Goal: Information Seeking & Learning: Find specific fact

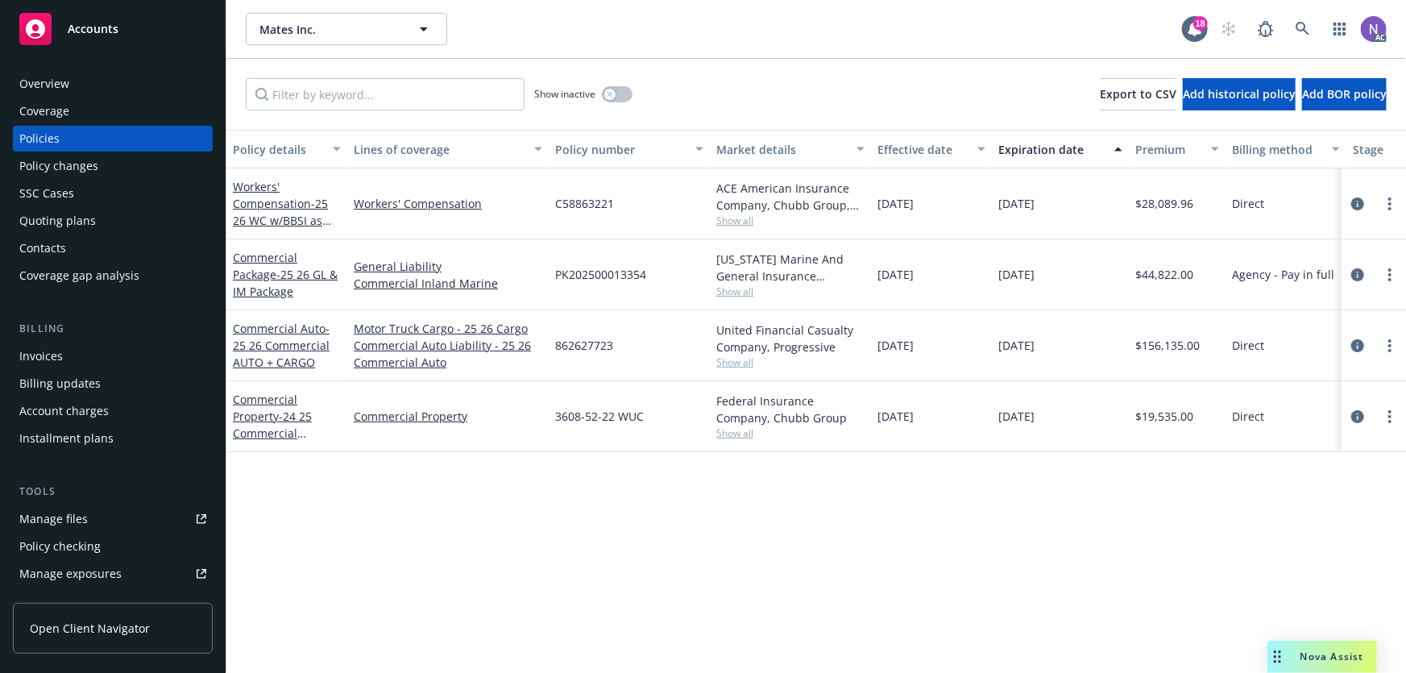
click at [91, 162] on div "Policy changes" at bounding box center [58, 166] width 79 height 26
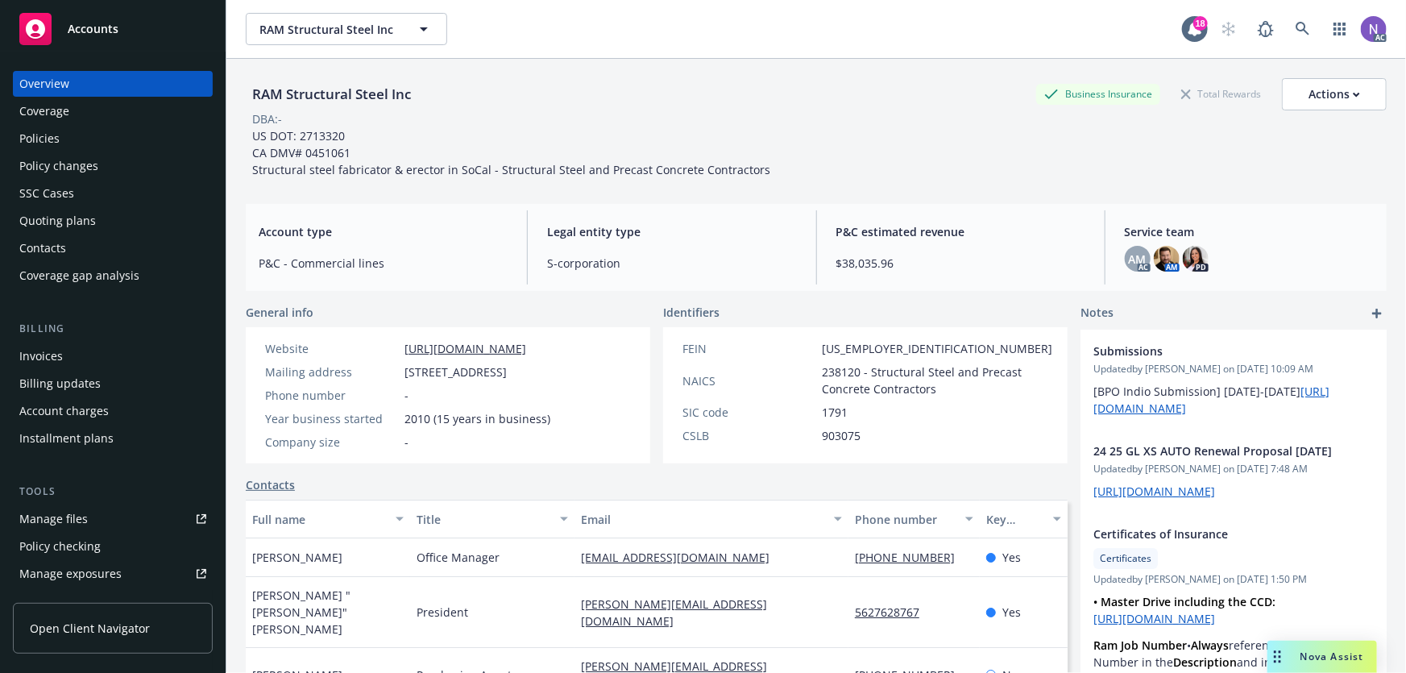
click at [143, 132] on div "Policies" at bounding box center [112, 139] width 187 height 26
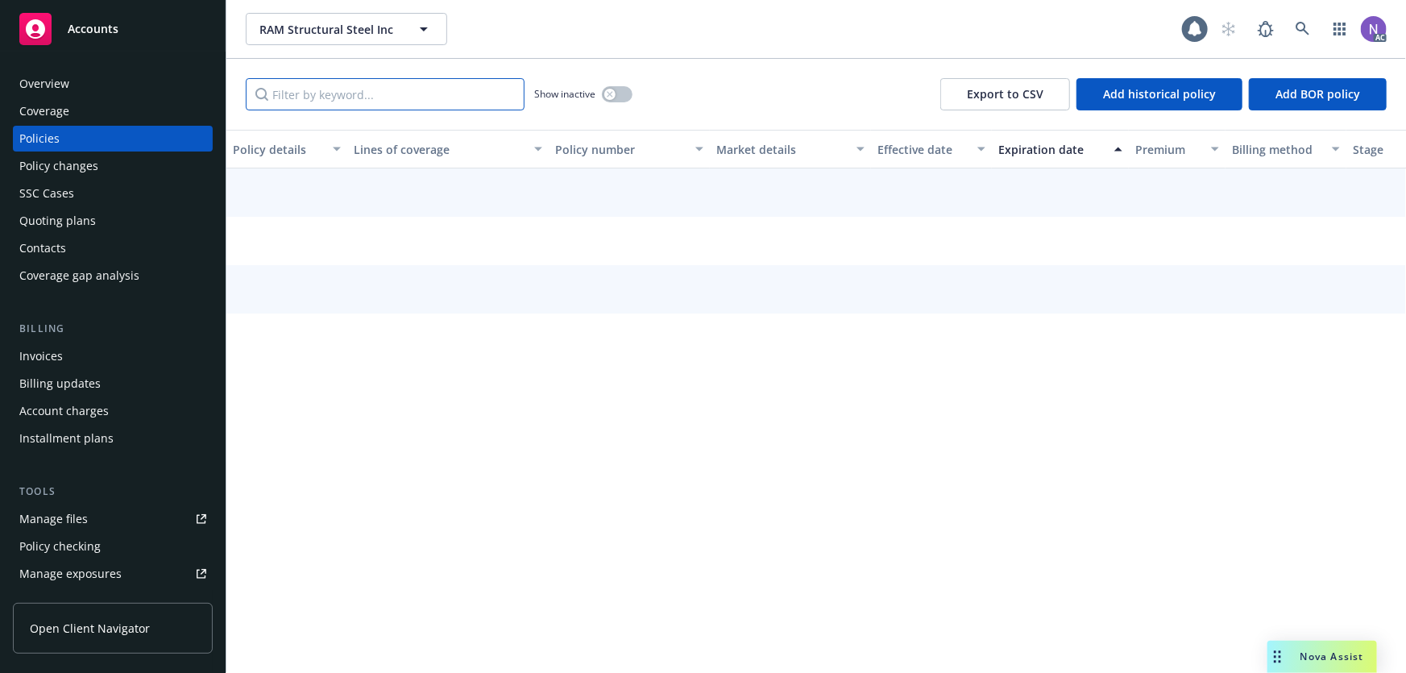
click at [393, 91] on input "Filter by keyword..." at bounding box center [385, 94] width 279 height 32
paste input "563000158-02"
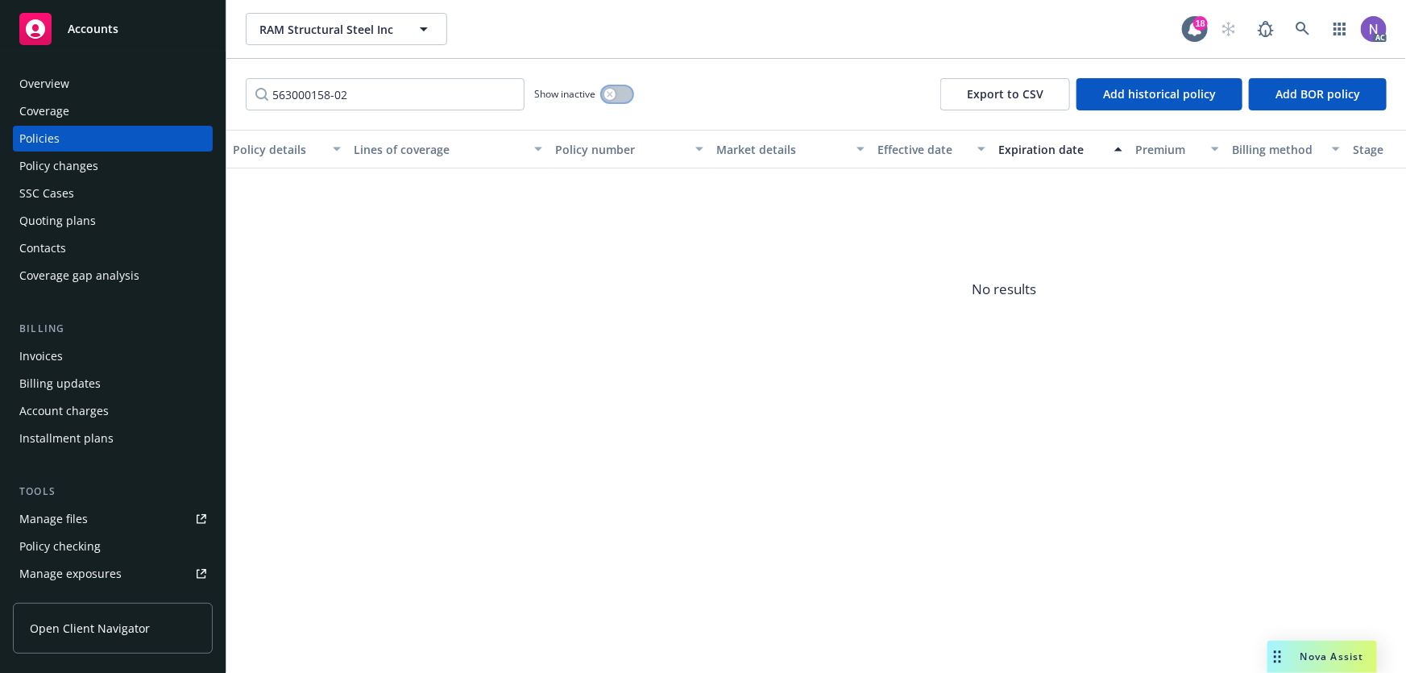
click at [617, 92] on button "button" at bounding box center [617, 94] width 31 height 16
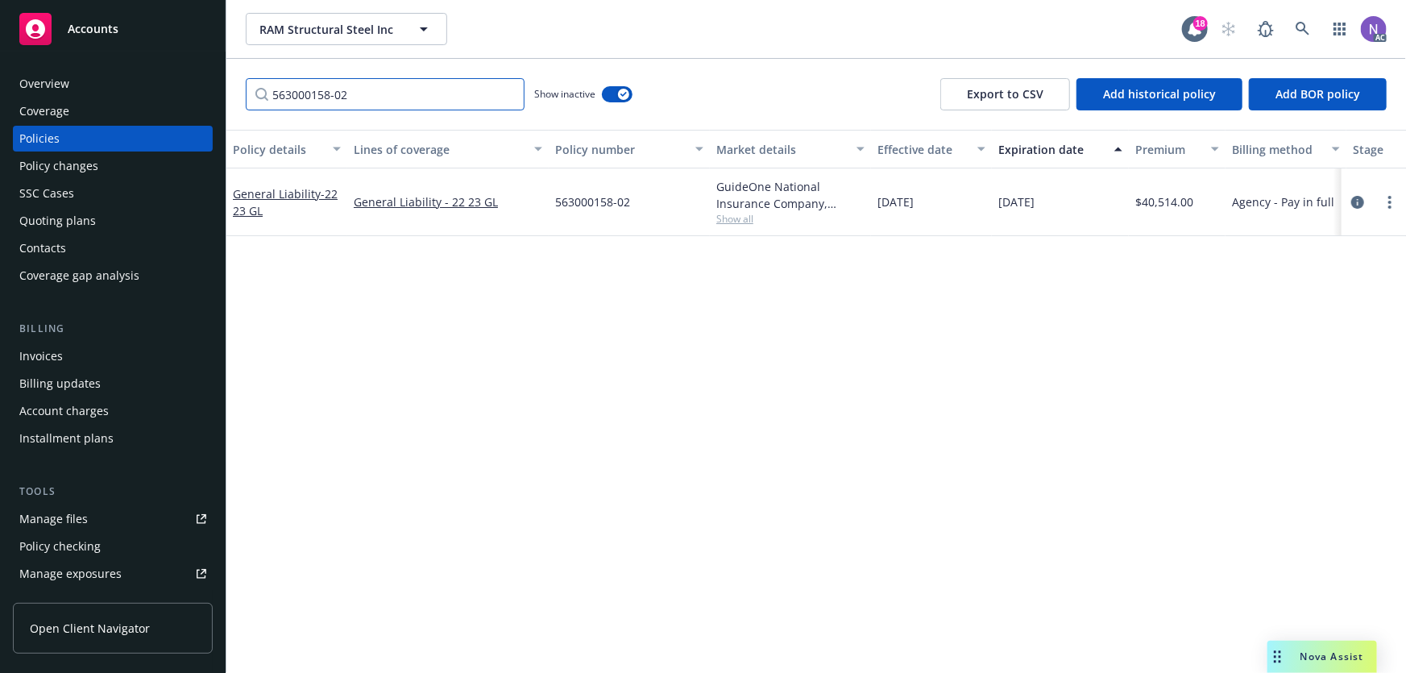
drag, startPoint x: 400, startPoint y: 97, endPoint x: 226, endPoint y: 88, distance: 173.5
click at [238, 101] on div "563000158-02 Show inactive Export to CSV Add historical policy Add BOR policy" at bounding box center [816, 94] width 1180 height 71
paste input "eneral Liability"
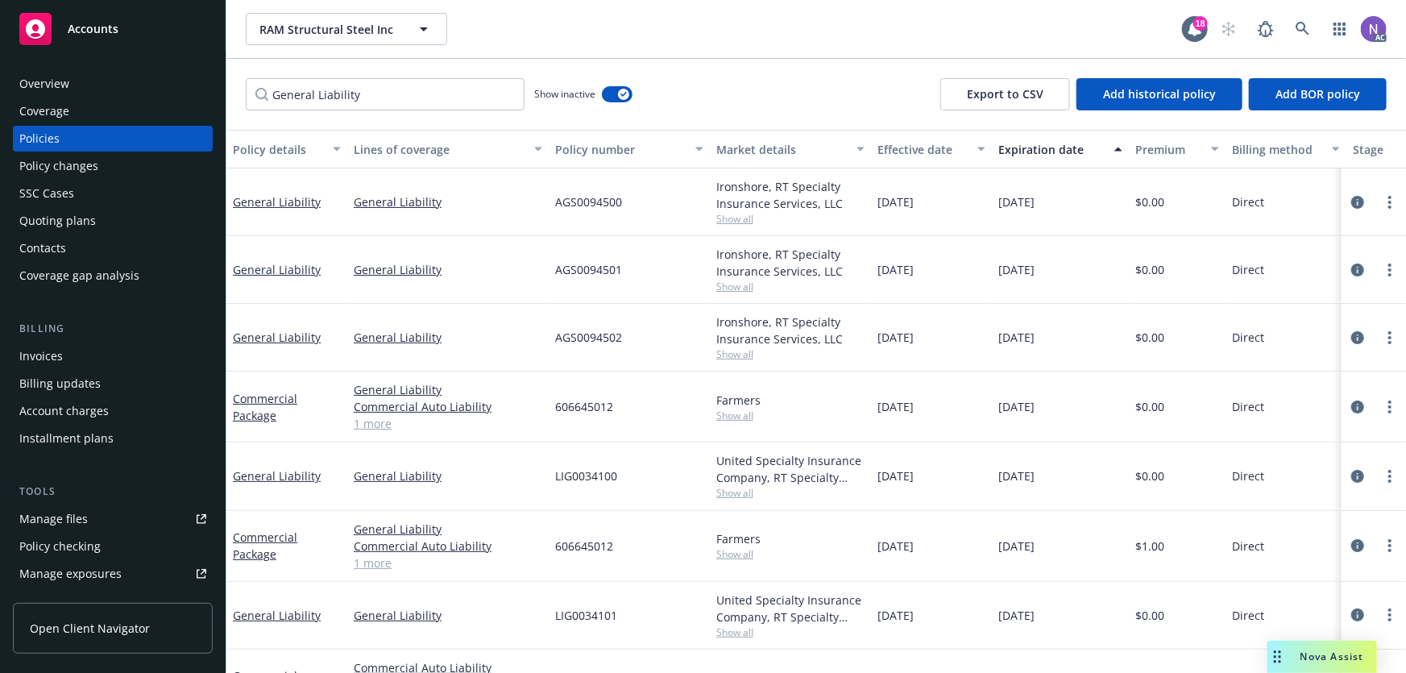
click at [870, 81] on div "General Liability Show inactive Export to CSV Add historical policy Add BOR pol…" at bounding box center [816, 94] width 1180 height 71
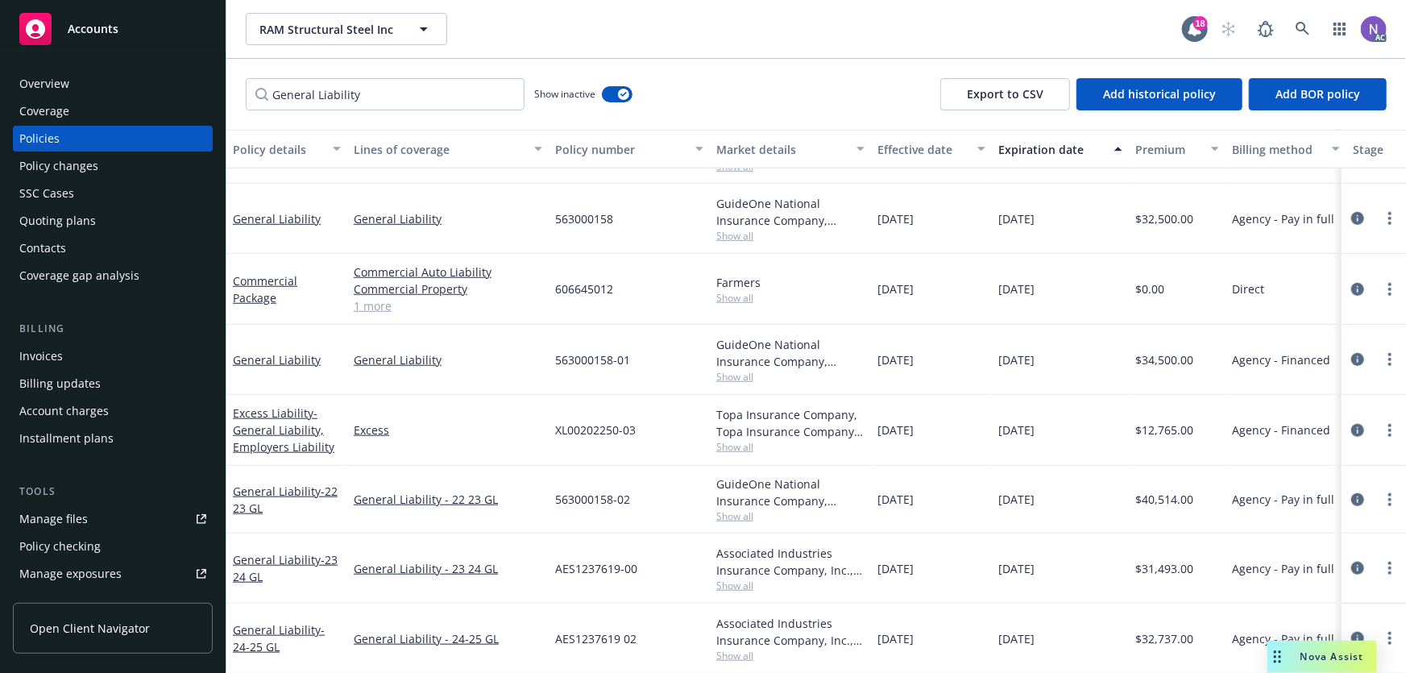
scroll to position [577, 0]
click at [415, 92] on input "General Liability" at bounding box center [385, 94] width 279 height 32
drag, startPoint x: 415, startPoint y: 92, endPoint x: 394, endPoint y: 97, distance: 21.5
click at [414, 93] on input "General Liability" at bounding box center [385, 94] width 279 height 32
click at [394, 97] on input "General Liability" at bounding box center [385, 94] width 279 height 32
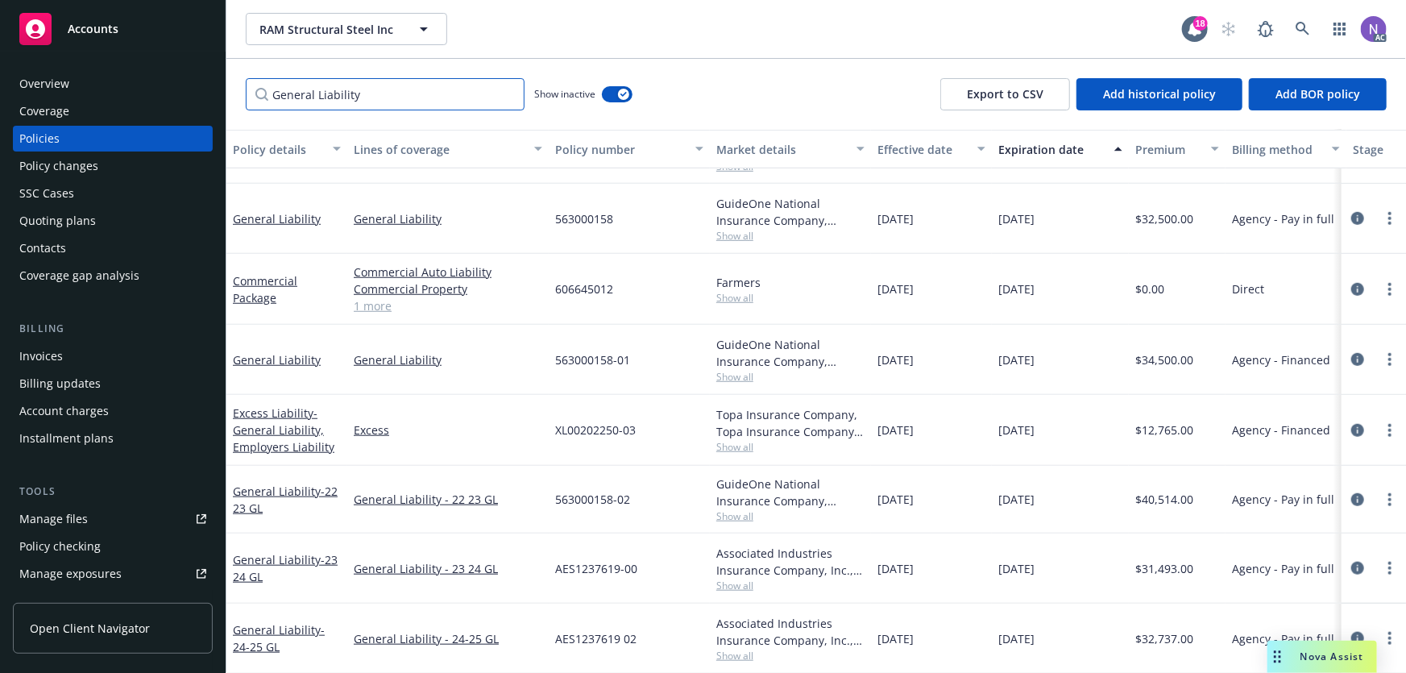
click at [394, 97] on input "General Liability" at bounding box center [385, 94] width 279 height 32
drag, startPoint x: 394, startPoint y: 97, endPoint x: 173, endPoint y: 100, distance: 220.8
click at [173, 100] on div "Accounts Overview Coverage Policies Policy changes SSC Cases Quoting plans Cont…" at bounding box center [703, 336] width 1406 height 673
paste input "563000158-02"
type input "563000158-02"
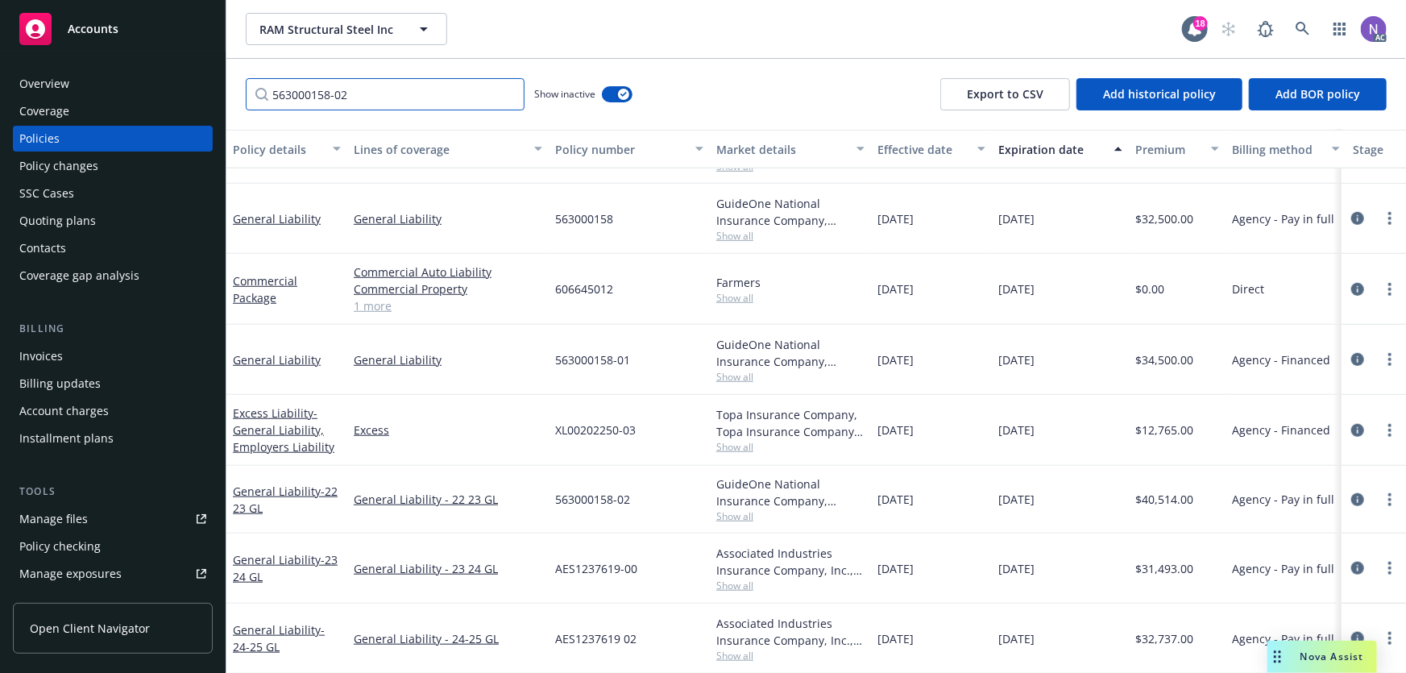
scroll to position [0, 0]
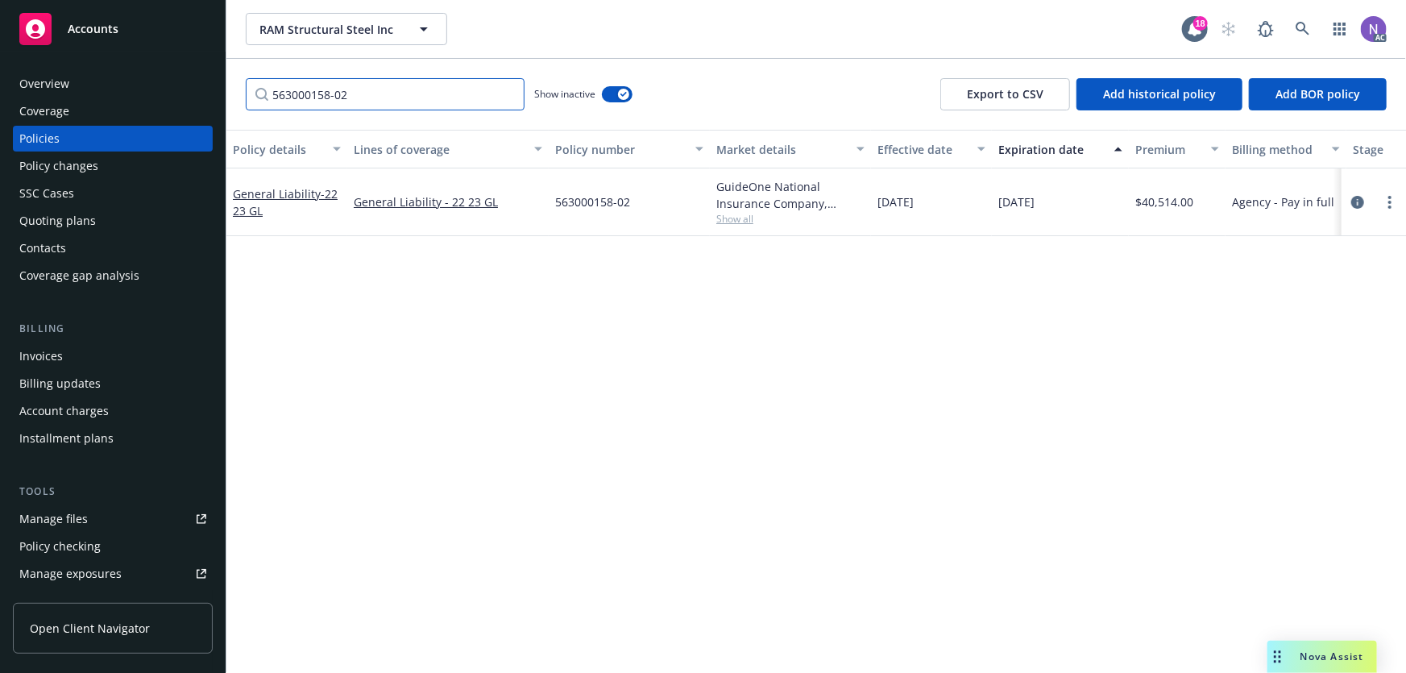
click at [508, 95] on input "563000158-02" at bounding box center [385, 94] width 279 height 32
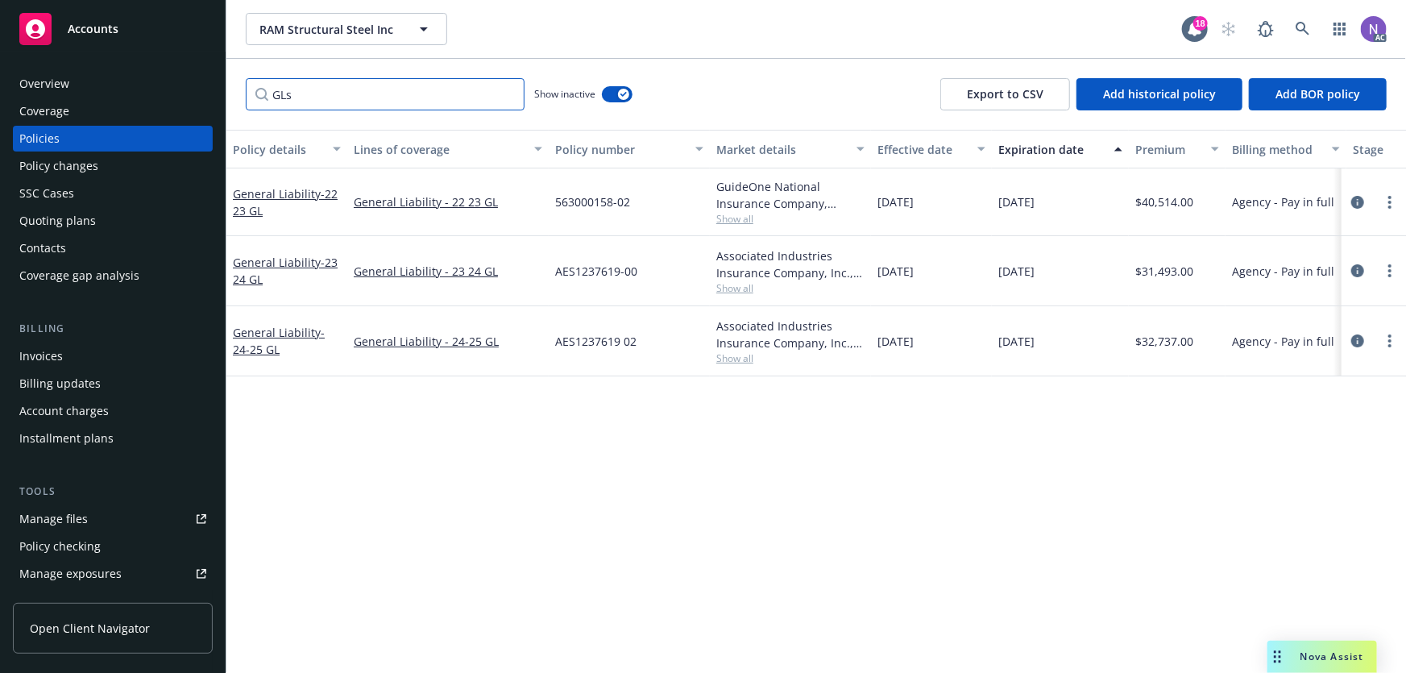
paste input "eneral Liability"
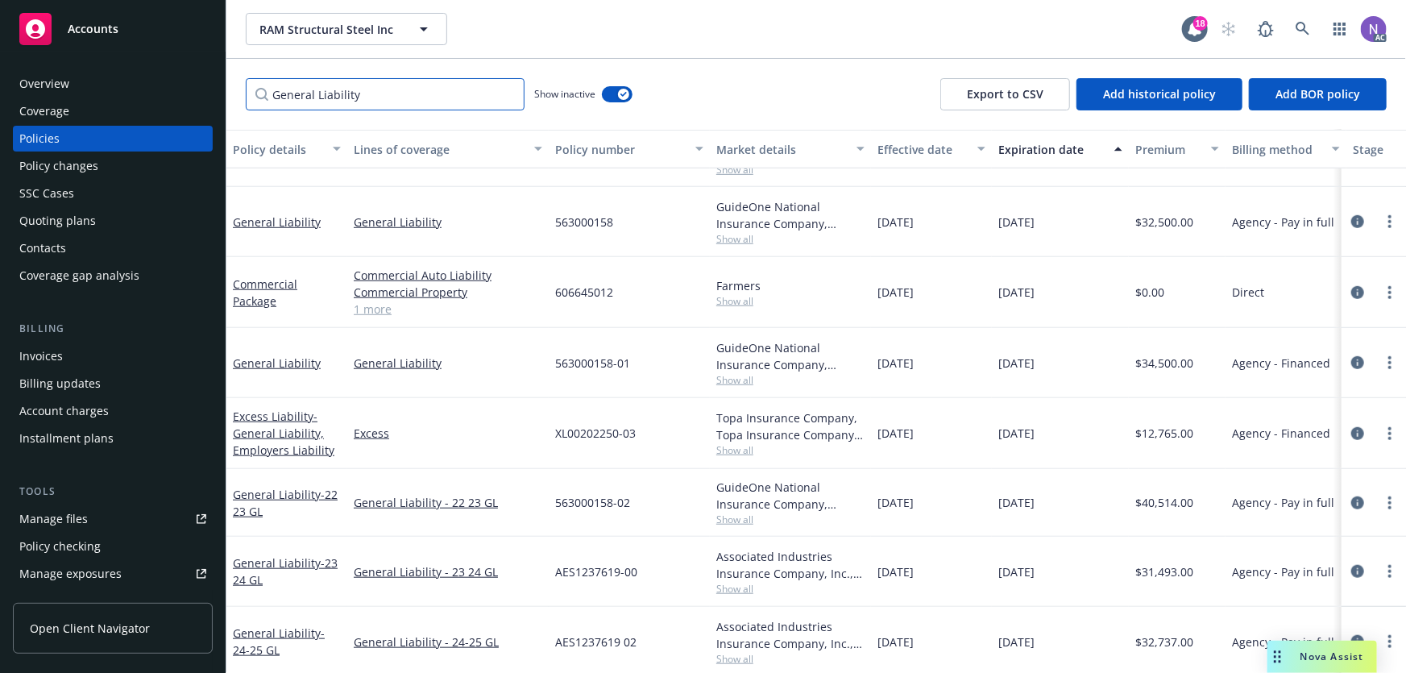
scroll to position [579, 0]
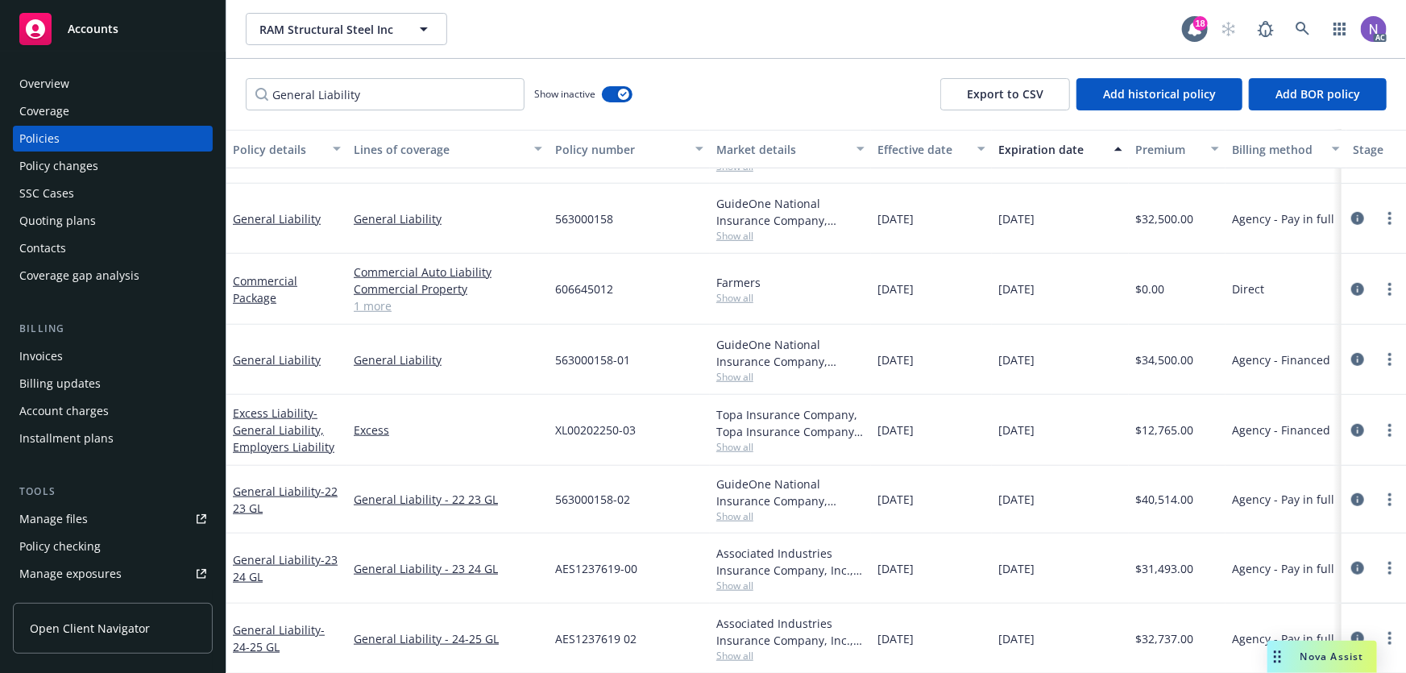
click at [596, 560] on span "AES1237619-00" at bounding box center [596, 568] width 82 height 17
copy span "AES1237619-00"
click at [742, 584] on span "Show all" at bounding box center [790, 586] width 148 height 14
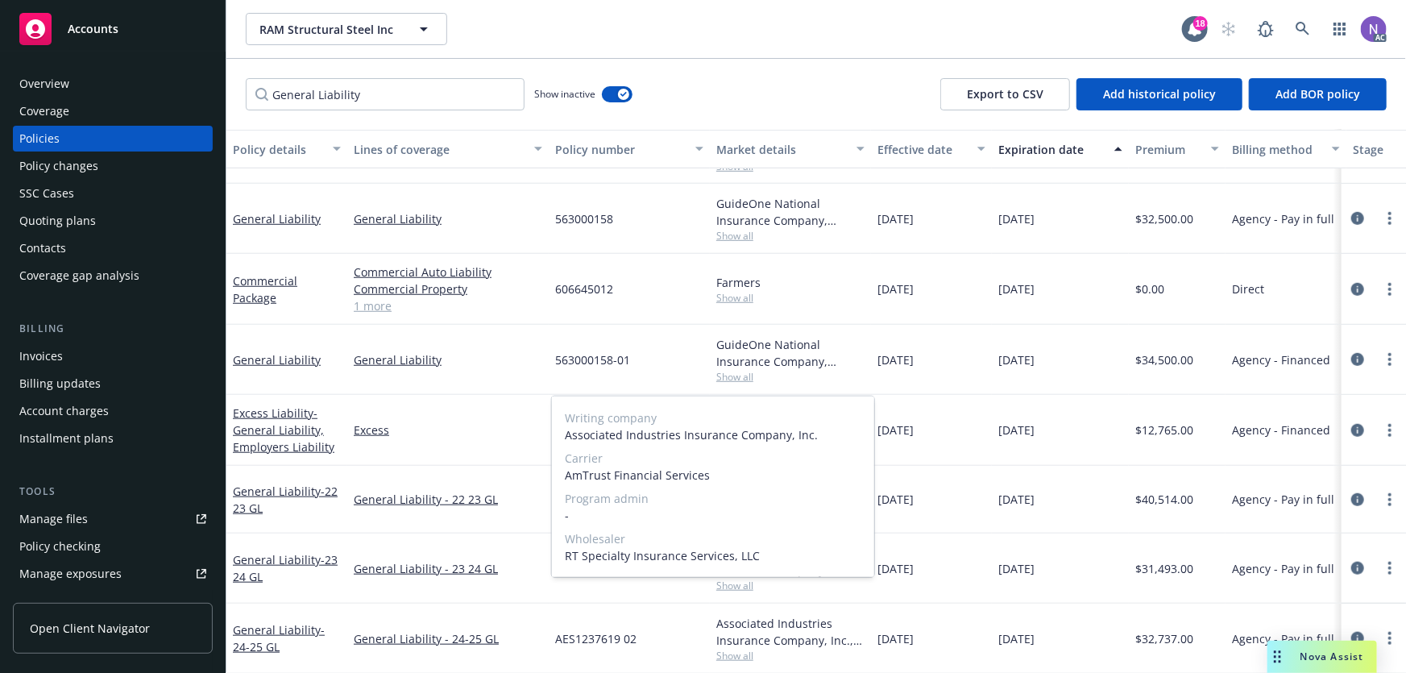
click at [612, 471] on span "AmTrust Financial Services" at bounding box center [713, 475] width 297 height 17
copy span "AmTrust Financial Services"
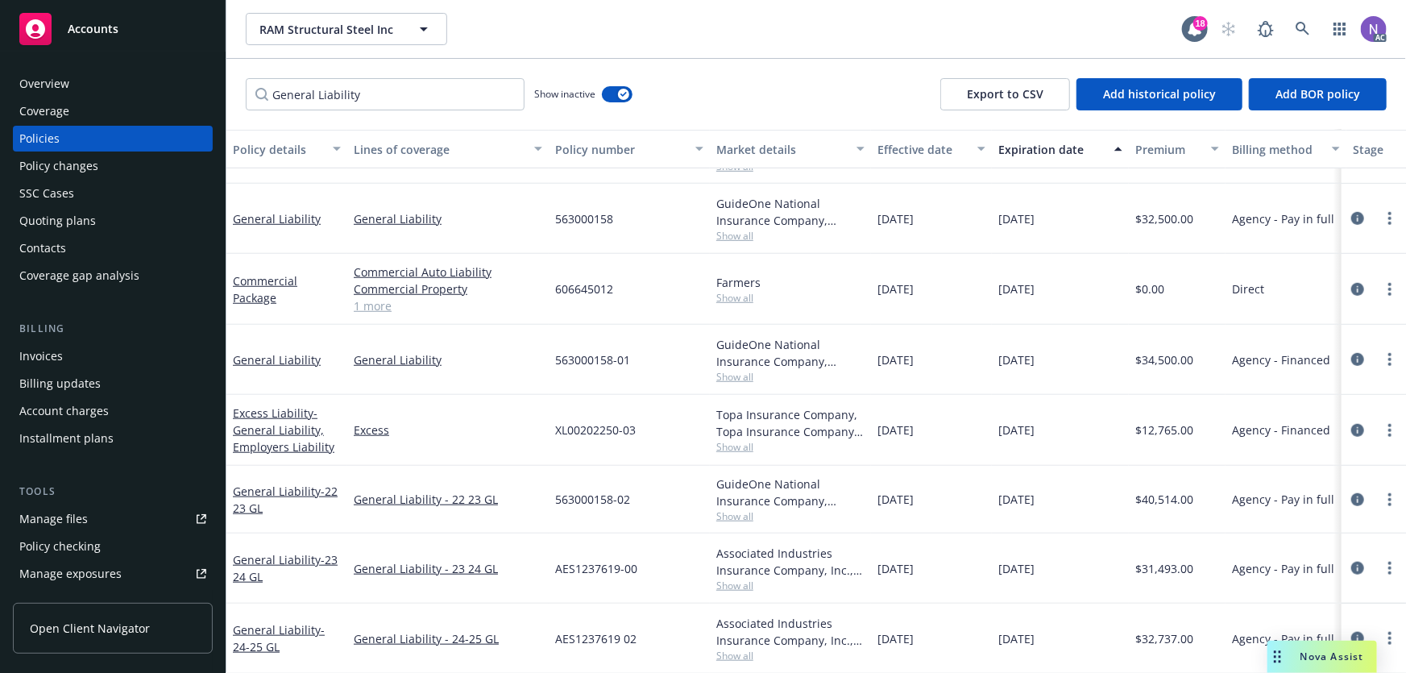
drag, startPoint x: 510, startPoint y: 544, endPoint x: 573, endPoint y: 619, distance: 97.8
click at [511, 544] on div "General Liability - 23 24 GL" at bounding box center [447, 568] width 201 height 70
click at [604, 631] on span "AES1237619 02" at bounding box center [595, 638] width 81 height 17
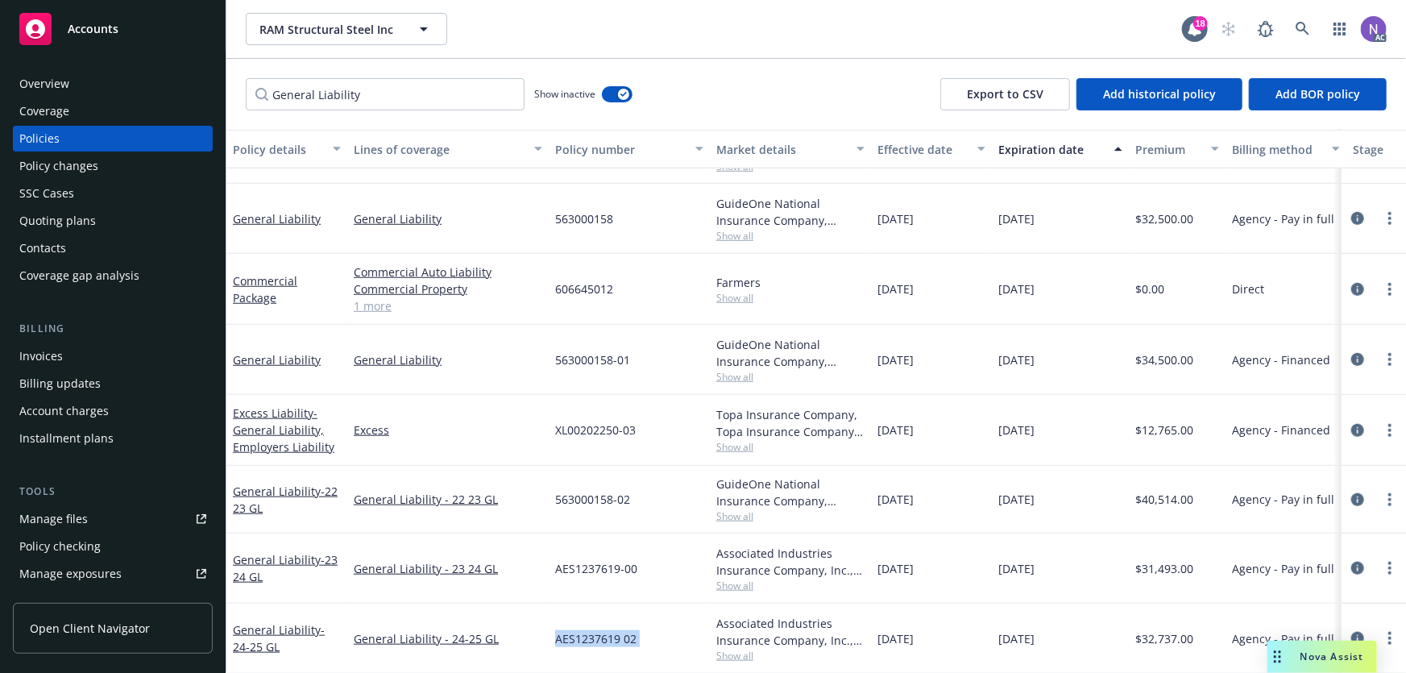
copy span "AES1237619 02"
click at [1156, 421] on span "$12,765.00" at bounding box center [1164, 429] width 58 height 17
copy span "$12,765.00"
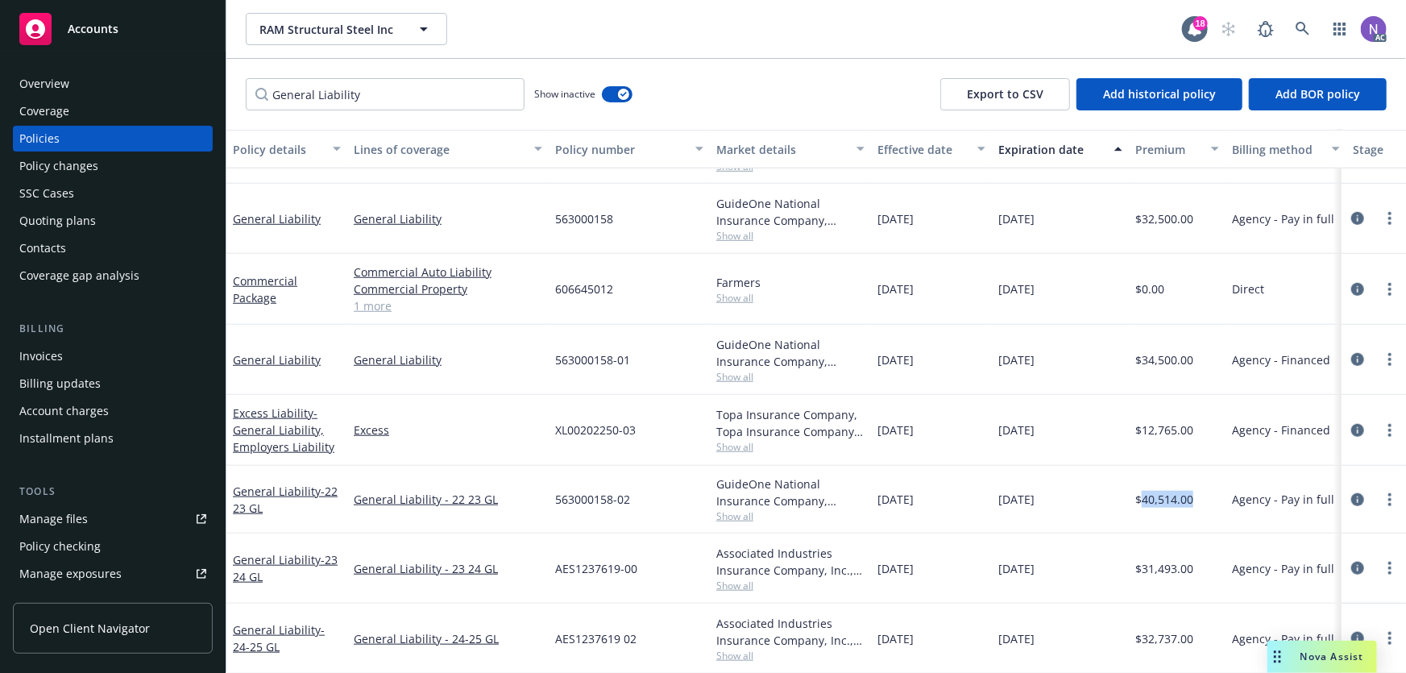
drag, startPoint x: 1198, startPoint y: 497, endPoint x: 1142, endPoint y: 505, distance: 57.0
click at [1142, 505] on div "$40,514.00" at bounding box center [1177, 500] width 97 height 68
copy span "40,514.00"
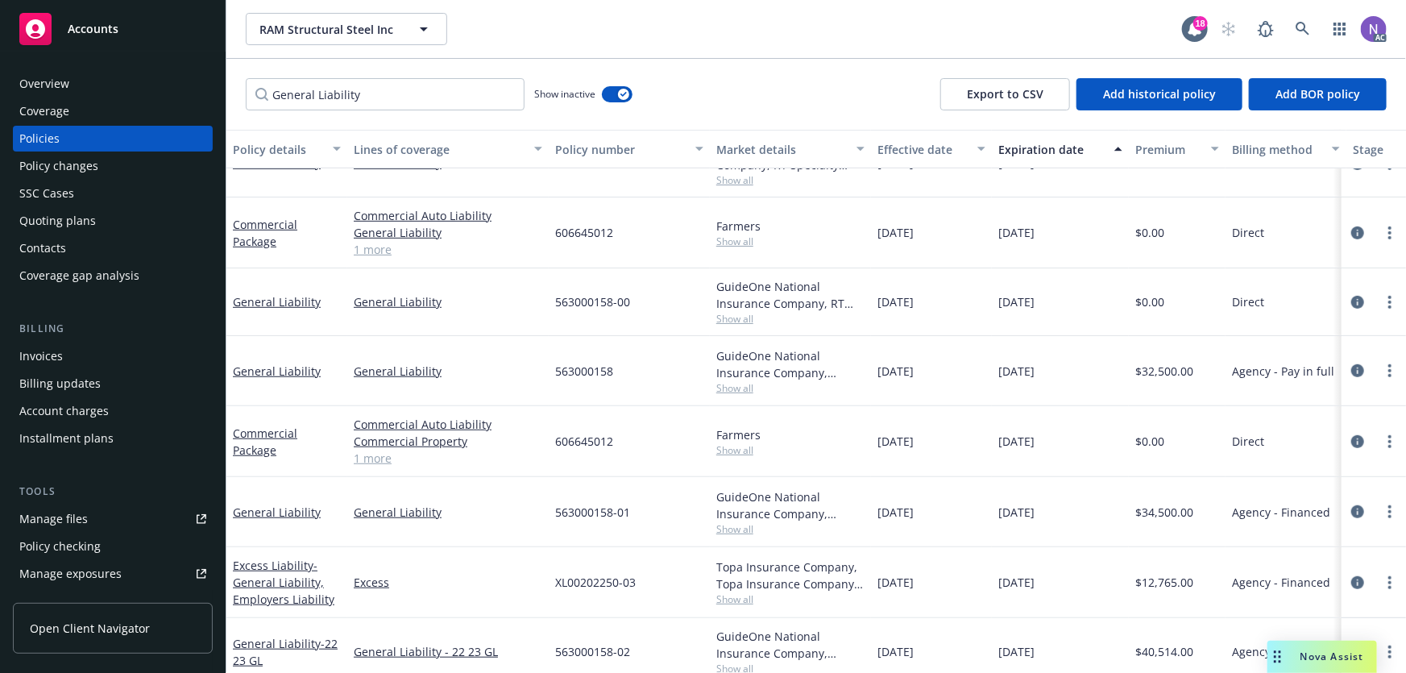
scroll to position [505, 0]
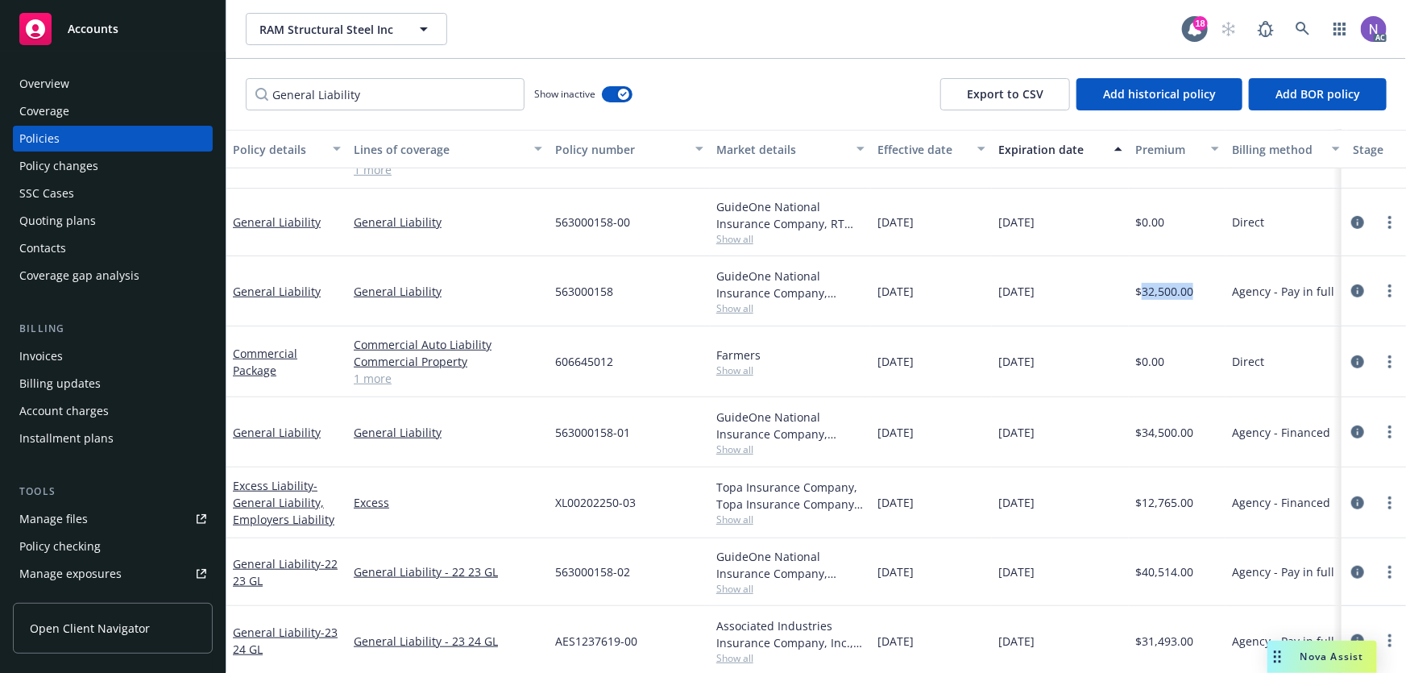
drag, startPoint x: 1203, startPoint y: 289, endPoint x: 1144, endPoint y: 298, distance: 59.5
click at [1144, 298] on div "$32,500.00" at bounding box center [1177, 291] width 97 height 70
copy span "32,500.00"
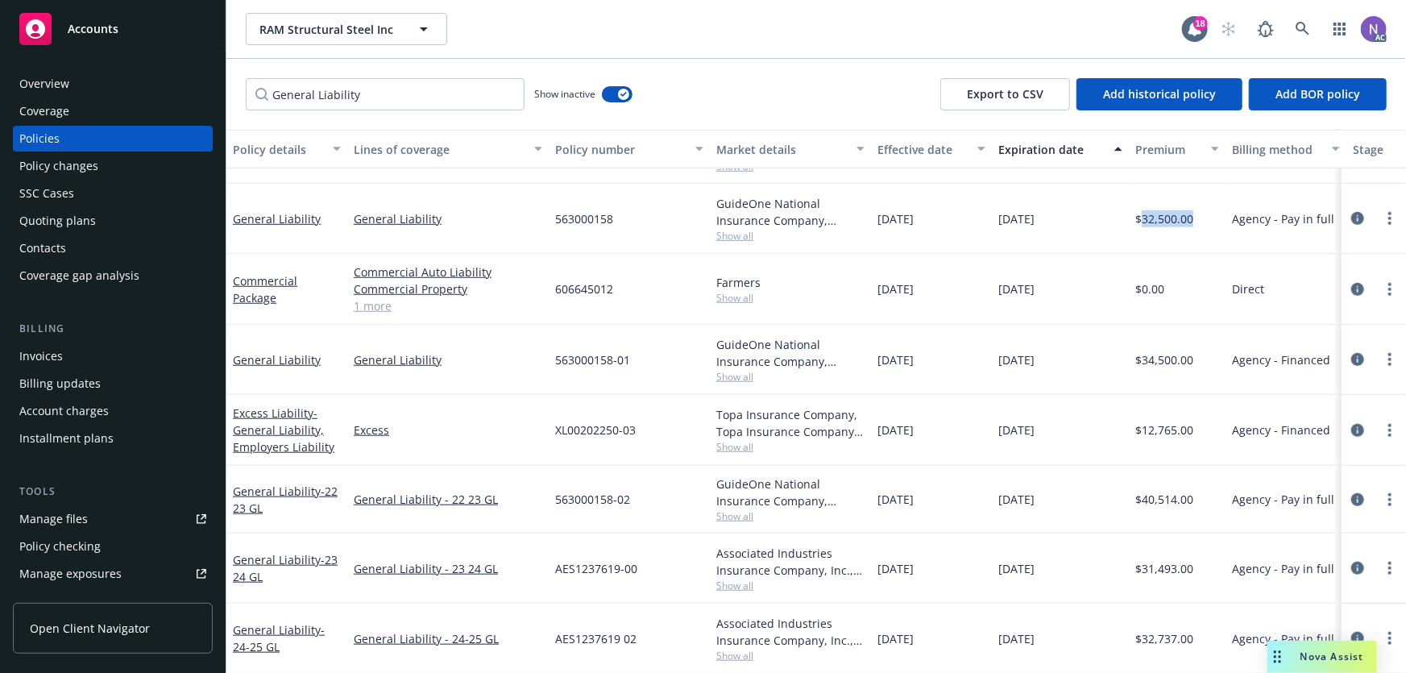
scroll to position [579, 0]
drag, startPoint x: 1202, startPoint y: 561, endPoint x: 1140, endPoint y: 567, distance: 63.1
click at [1140, 567] on div "$31,493.00" at bounding box center [1177, 568] width 97 height 70
copy span "31,493.00"
click at [1189, 492] on span "$40,514.00" at bounding box center [1164, 499] width 58 height 17
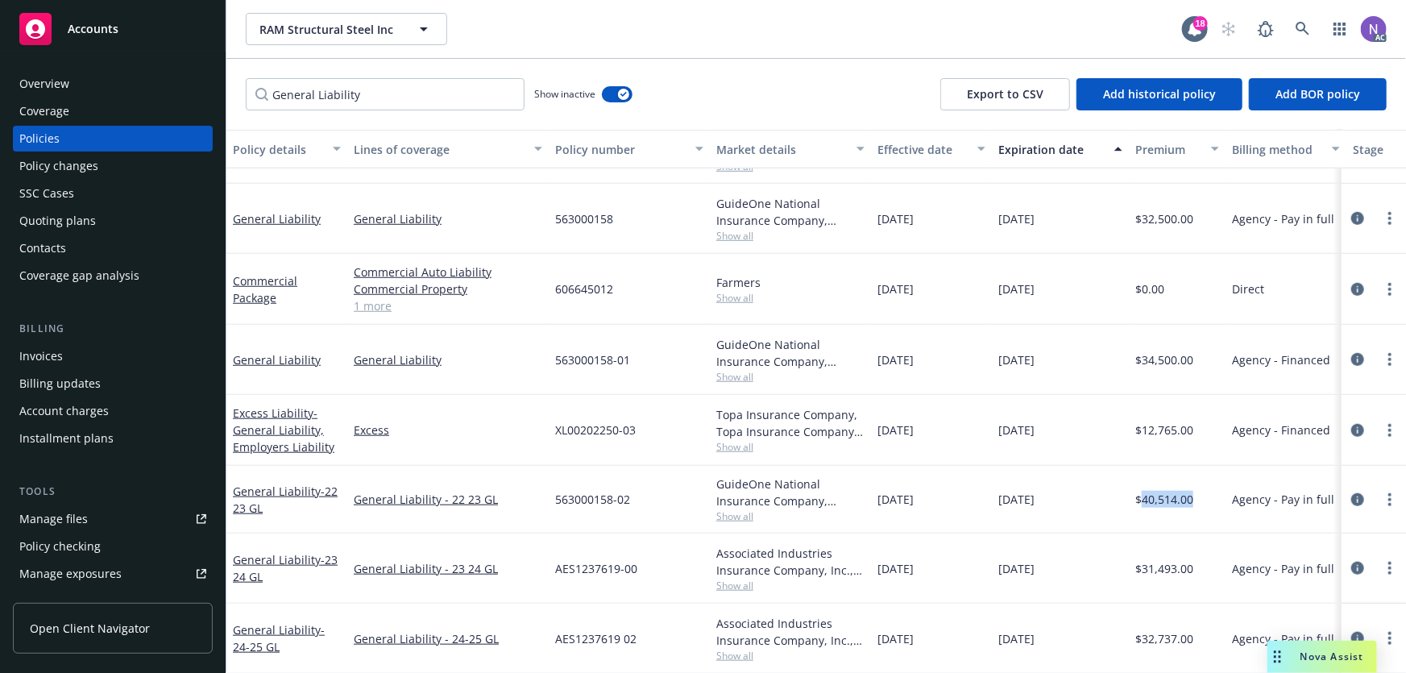
drag, startPoint x: 1189, startPoint y: 492, endPoint x: 1140, endPoint y: 501, distance: 50.0
click at [1140, 501] on span "$40,514.00" at bounding box center [1164, 499] width 58 height 17
copy span "40,514.00"
drag, startPoint x: 1198, startPoint y: 630, endPoint x: 1140, endPoint y: 641, distance: 58.2
click at [1140, 641] on div "$32,737.00" at bounding box center [1177, 639] width 97 height 70
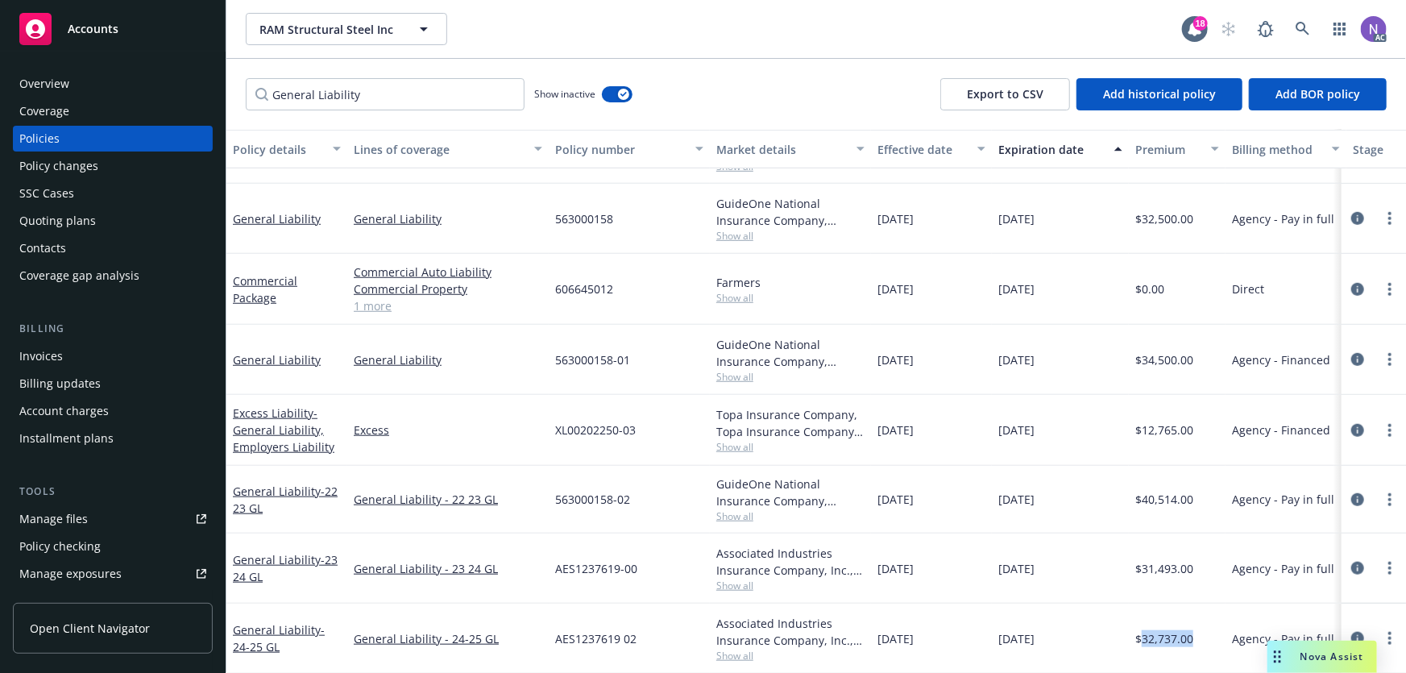
copy span "32,737.00"
drag, startPoint x: 421, startPoint y: 90, endPoint x: 147, endPoint y: 98, distance: 273.3
click at [147, 98] on div "Accounts Overview Coverage Policies Policy changes SSC Cases Quoting plans Cont…" at bounding box center [703, 336] width 1406 height 673
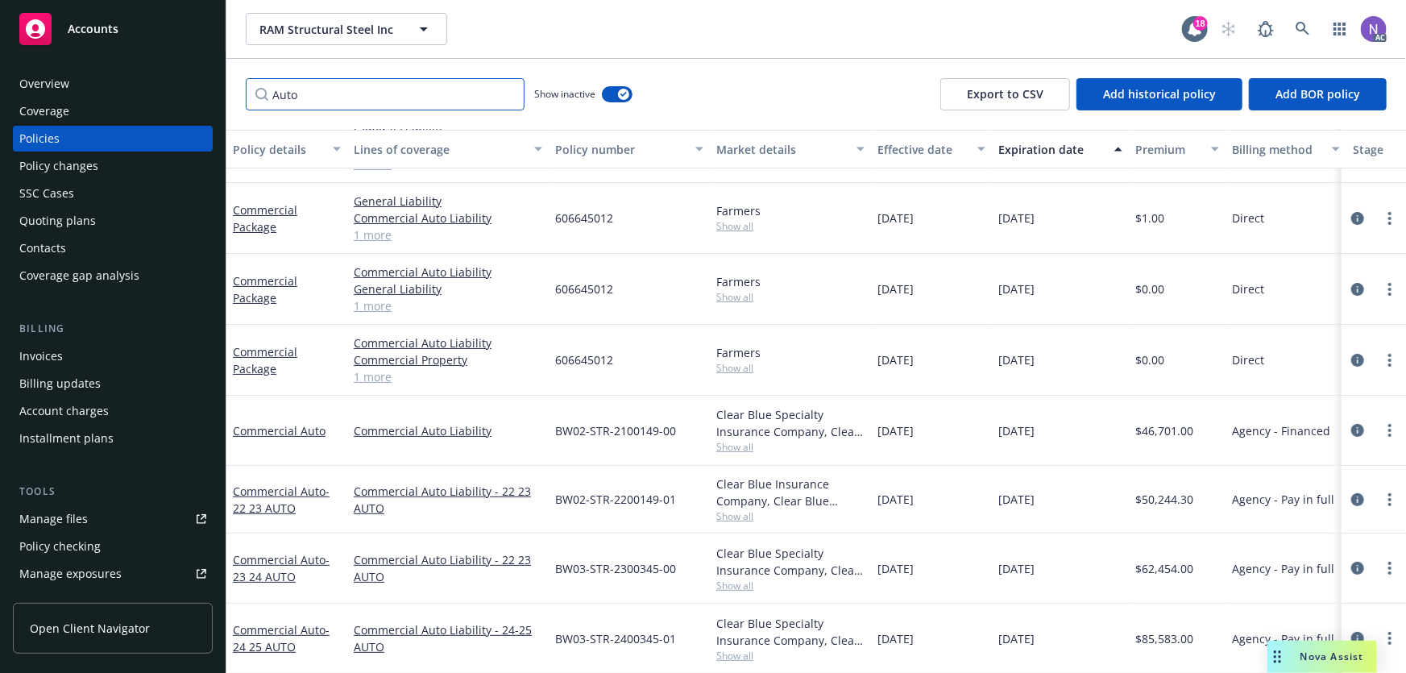
scroll to position [32, 0]
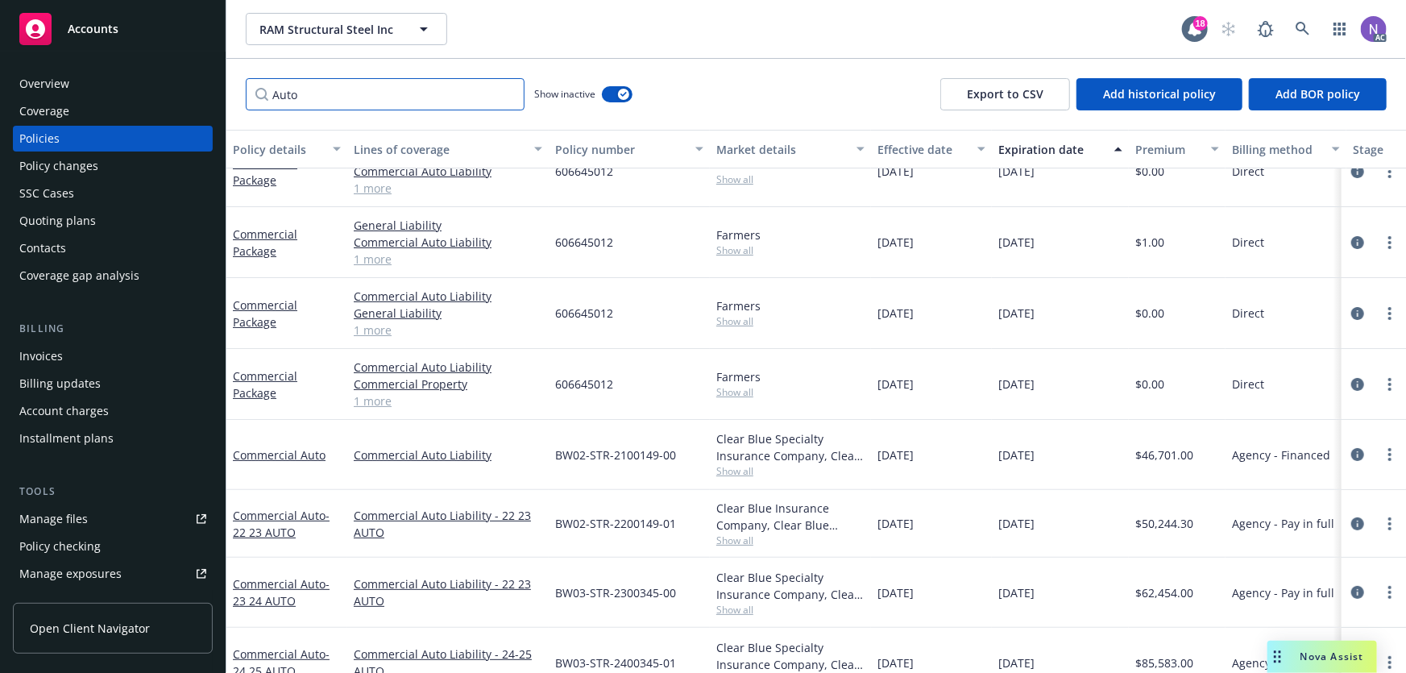
type input "Auto"
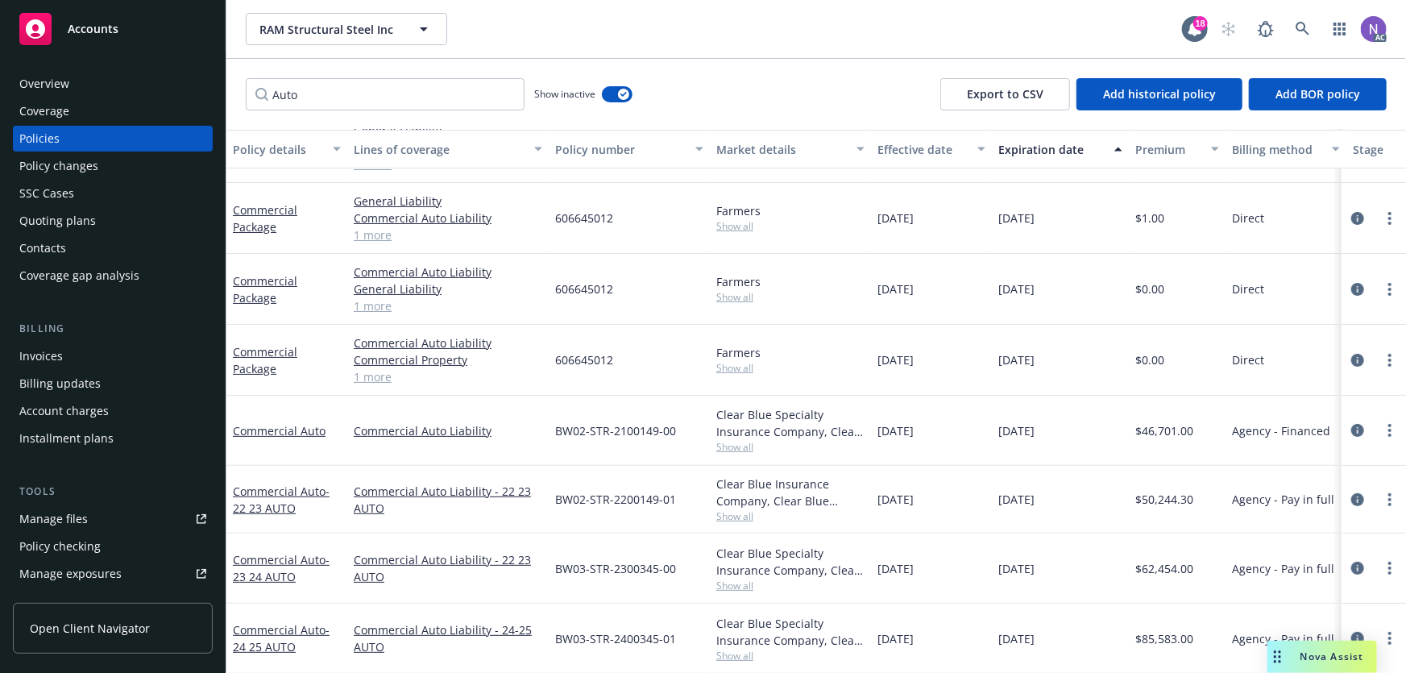
click at [627, 560] on span "BW03-STR-2300345-00" at bounding box center [615, 568] width 121 height 17
copy span "BW03-STR-2300345-00"
click at [640, 630] on span "BW03-STR-2400345-01" at bounding box center [615, 638] width 121 height 17
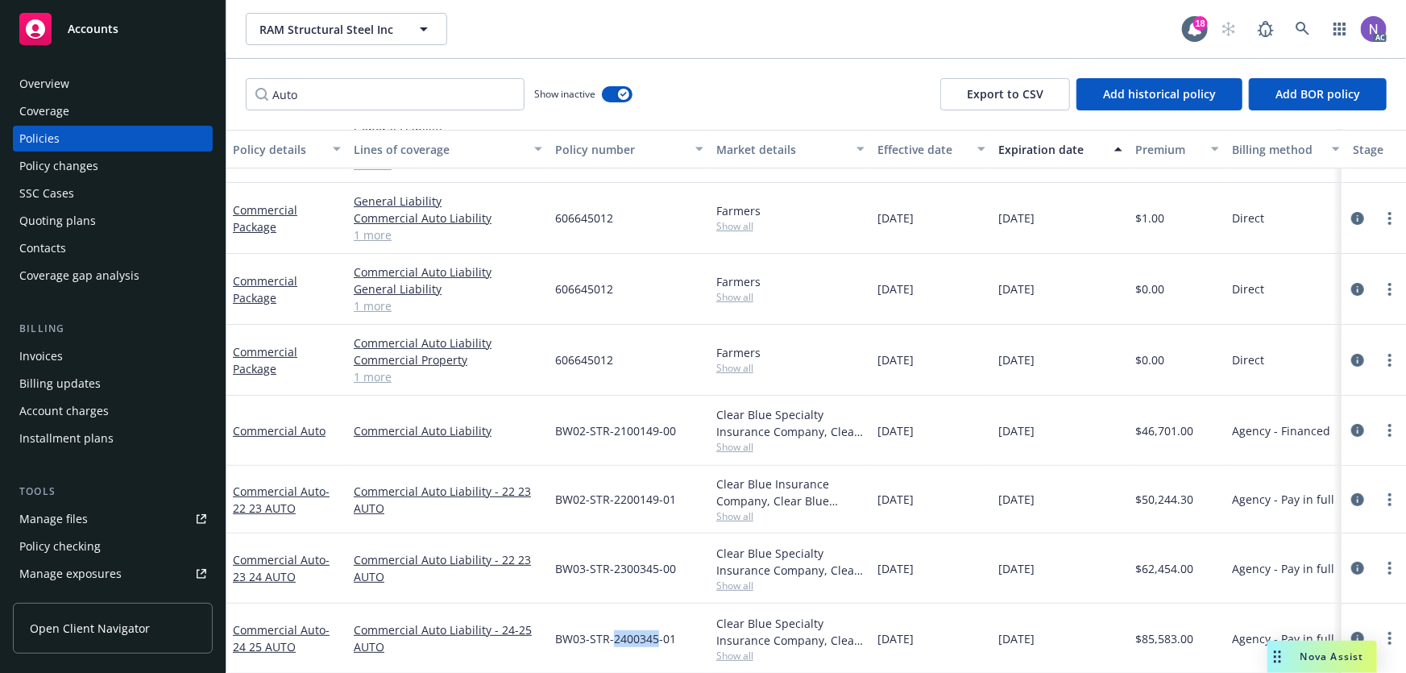
click at [640, 630] on span "BW03-STR-2400345-01" at bounding box center [615, 638] width 121 height 17
click at [735, 649] on span "Show all" at bounding box center [790, 656] width 148 height 14
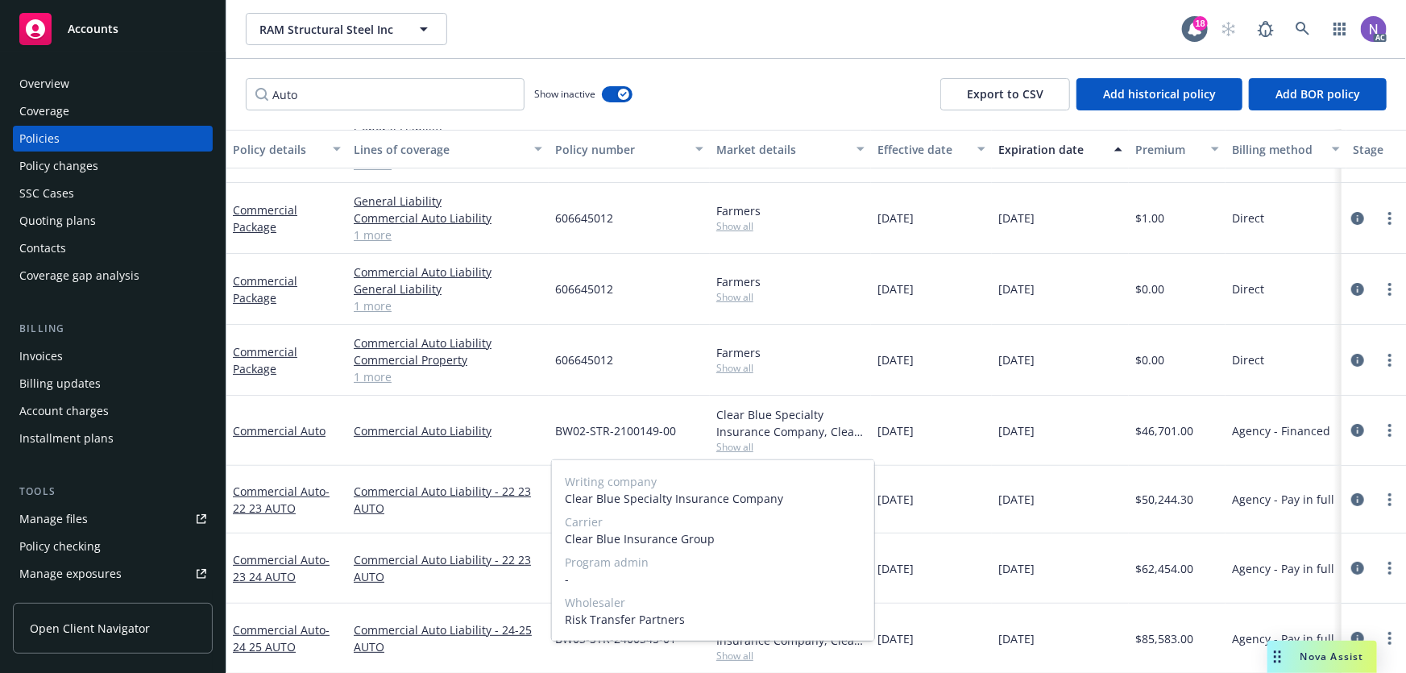
click at [704, 500] on span "Clear Blue Specialty Insurance Company" at bounding box center [713, 498] width 297 height 17
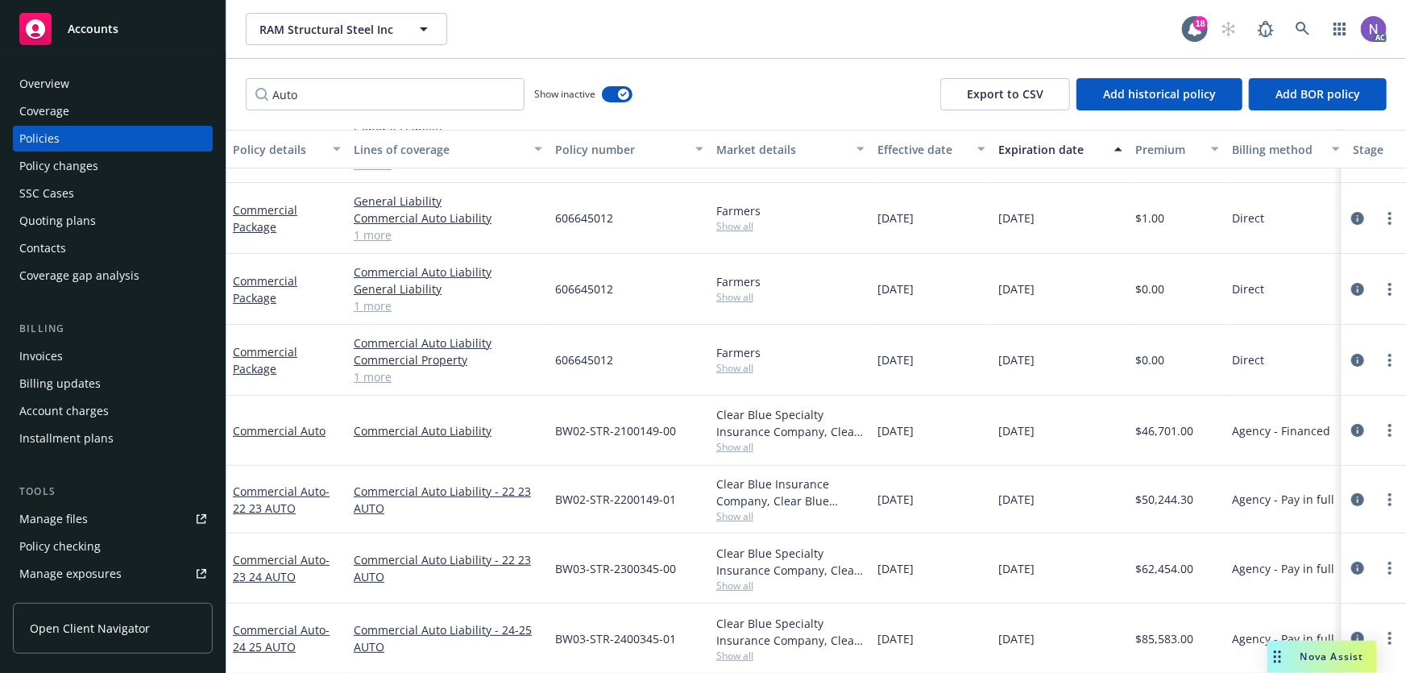
click at [583, 280] on span "606645012" at bounding box center [584, 288] width 58 height 17
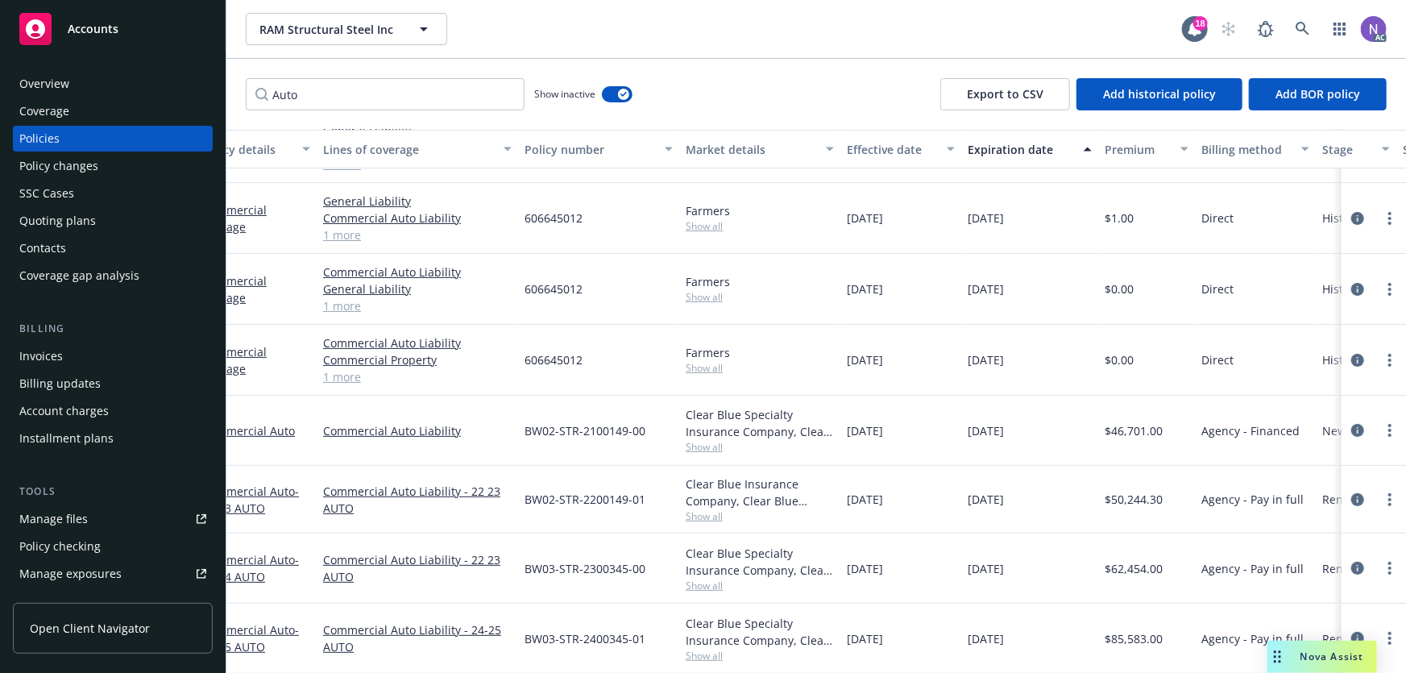
scroll to position [66, 56]
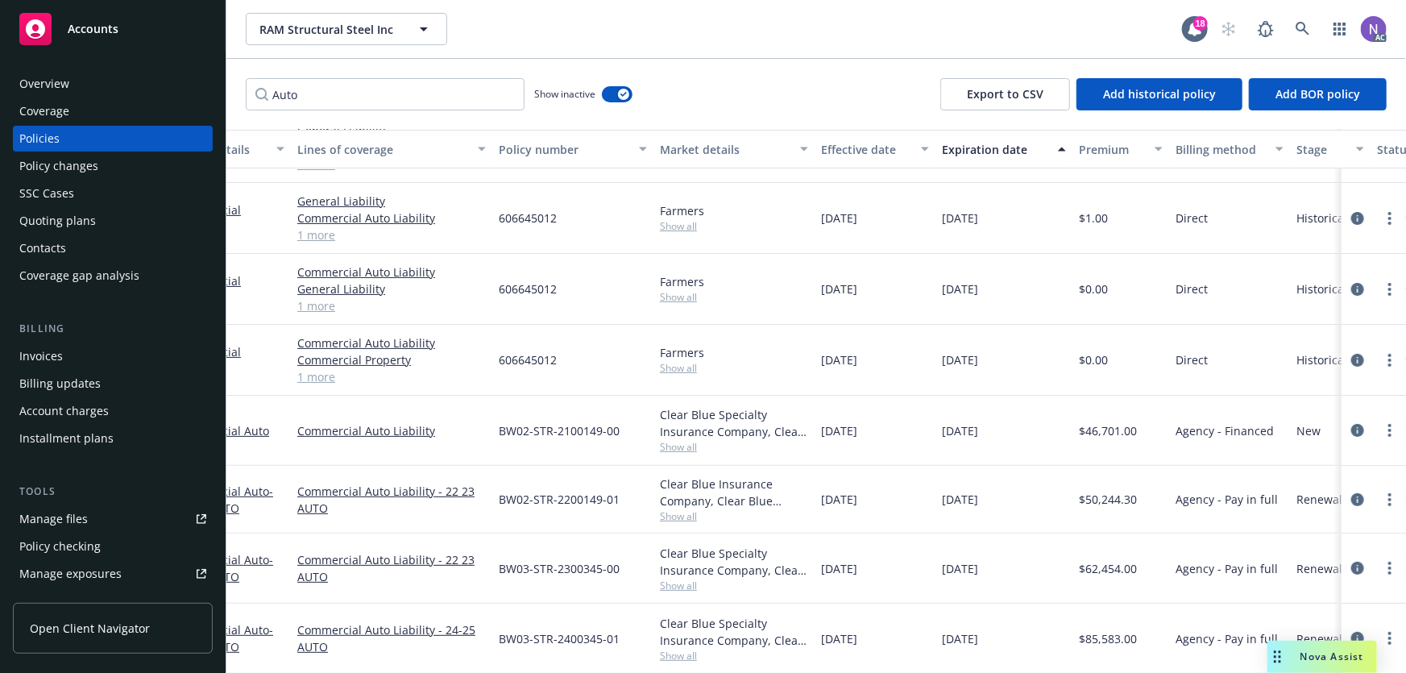
click at [1102, 422] on span "$46,701.00" at bounding box center [1108, 430] width 58 height 17
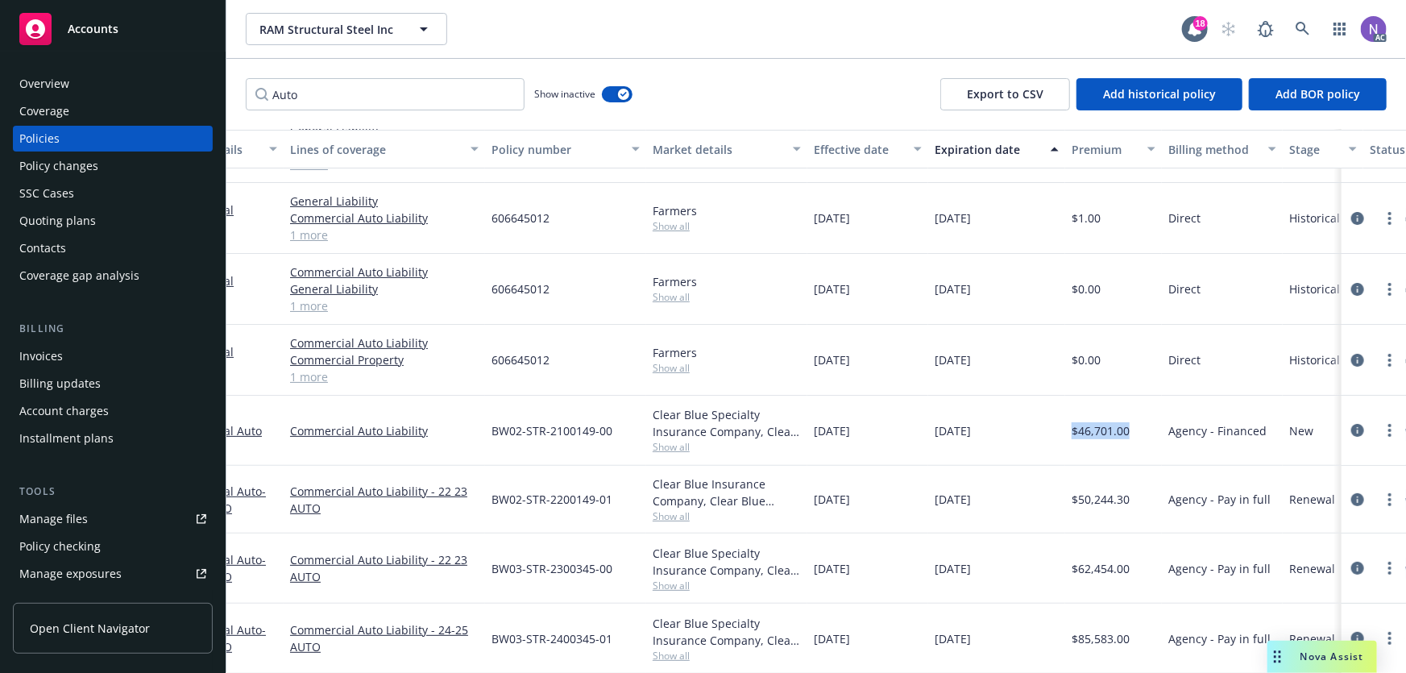
scroll to position [66, 64]
click at [1389, 562] on icon "more" at bounding box center [1390, 568] width 3 height 13
click at [1351, 562] on icon "circleInformation" at bounding box center [1357, 568] width 13 height 13
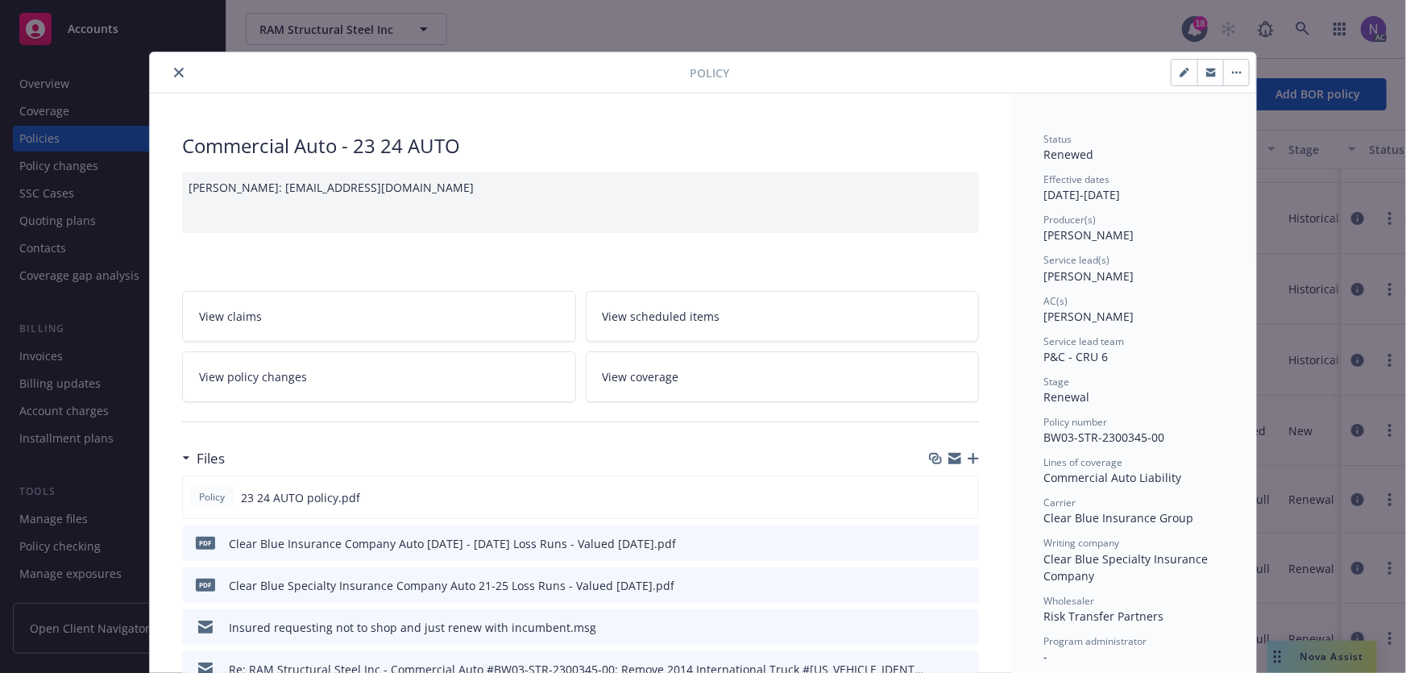
click at [1180, 69] on icon "button" at bounding box center [1185, 73] width 10 height 10
select select "RENEWAL"
select select "12"
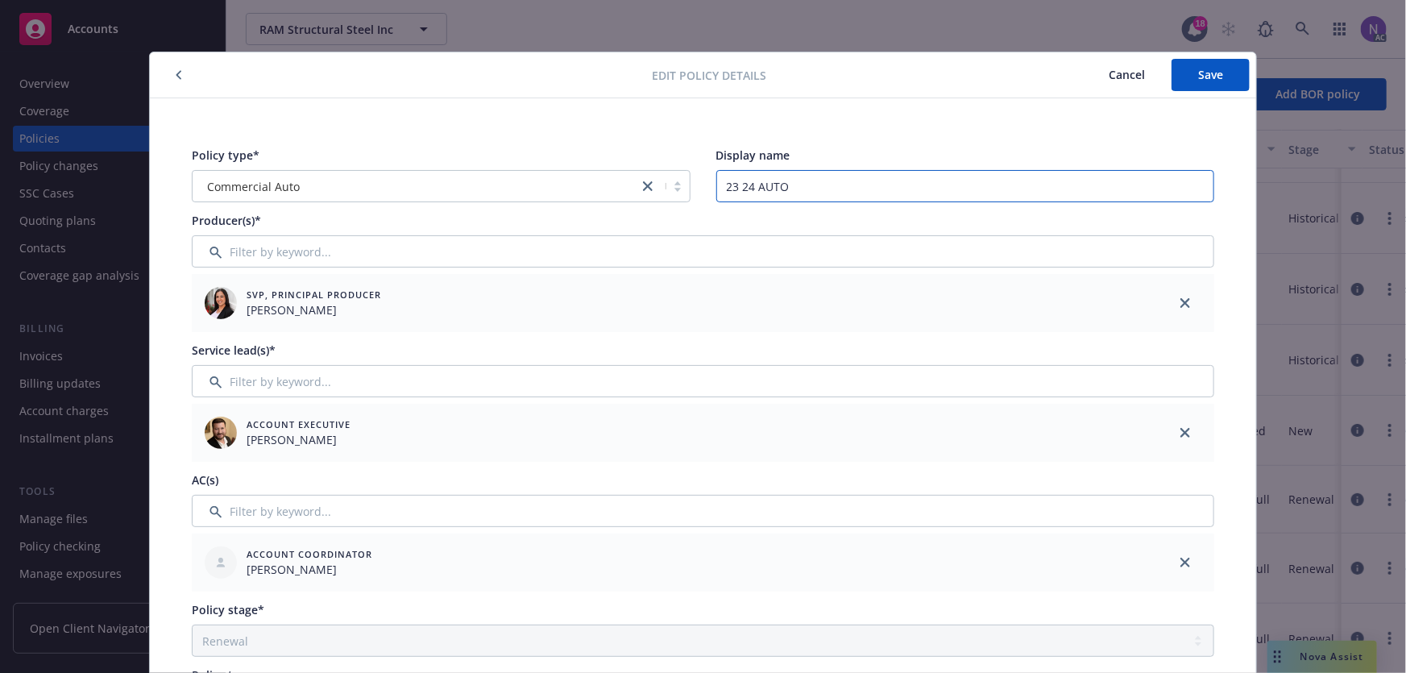
click at [741, 191] on input "23 24 AUTO" at bounding box center [965, 186] width 499 height 32
click at [746, 187] on input "23 24 AUTO" at bounding box center [965, 186] width 499 height 32
click at [1136, 64] on button "Cancel" at bounding box center [1126, 75] width 89 height 32
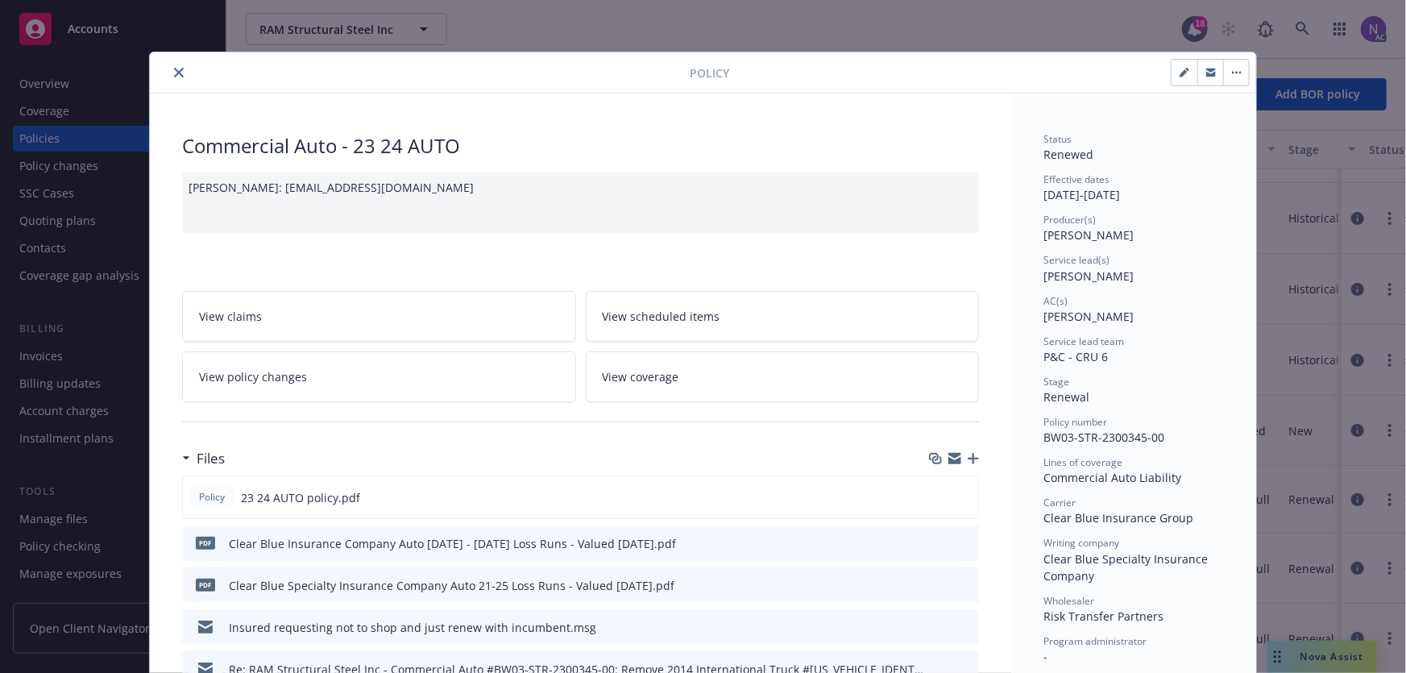
click at [1133, 77] on div at bounding box center [989, 72] width 521 height 27
click at [173, 64] on button "close" at bounding box center [178, 72] width 19 height 19
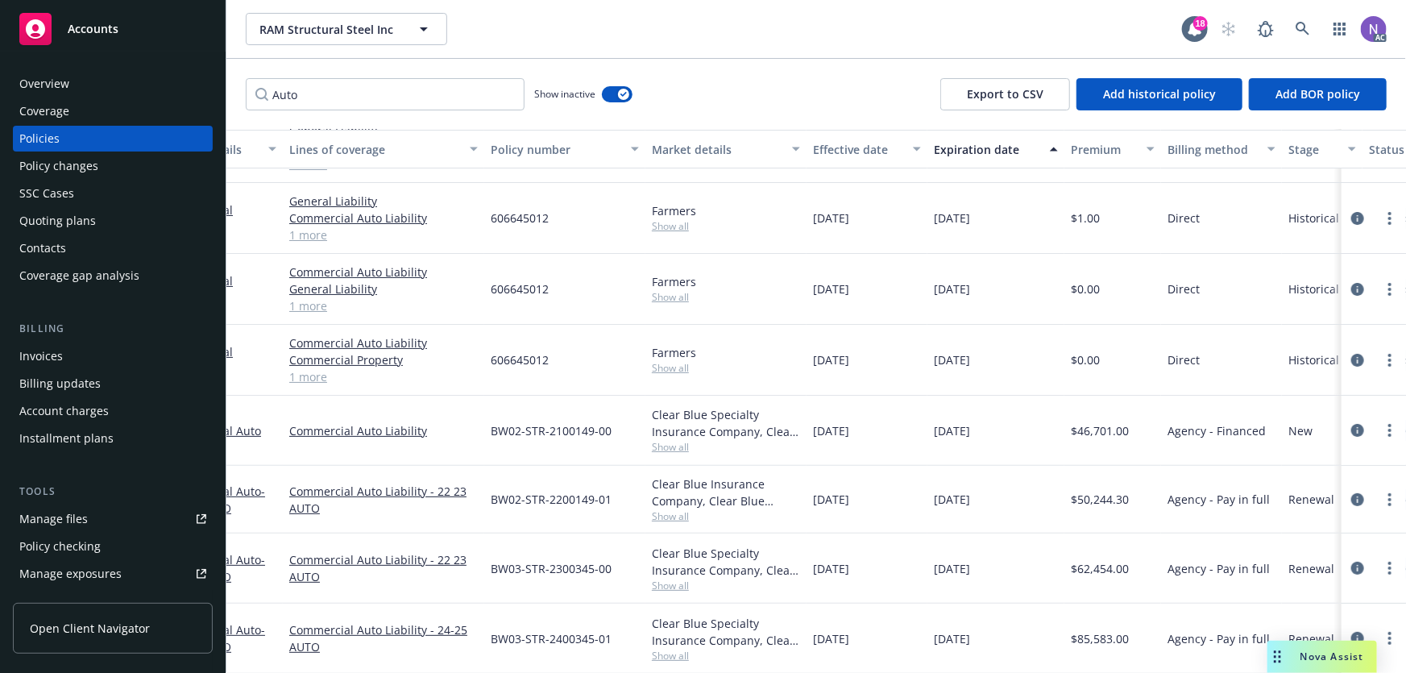
click at [1282, 655] on div "Drag to move" at bounding box center [1278, 657] width 20 height 32
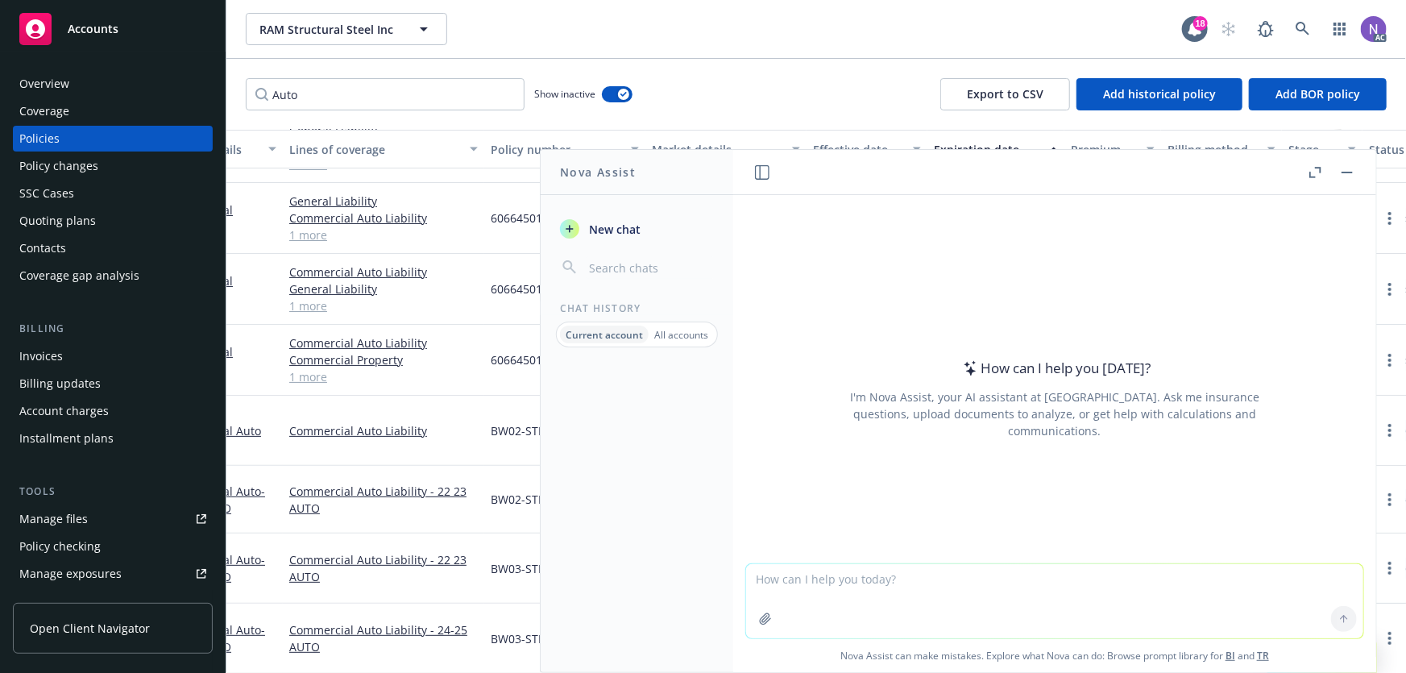
click at [1349, 175] on button "button" at bounding box center [1347, 172] width 19 height 19
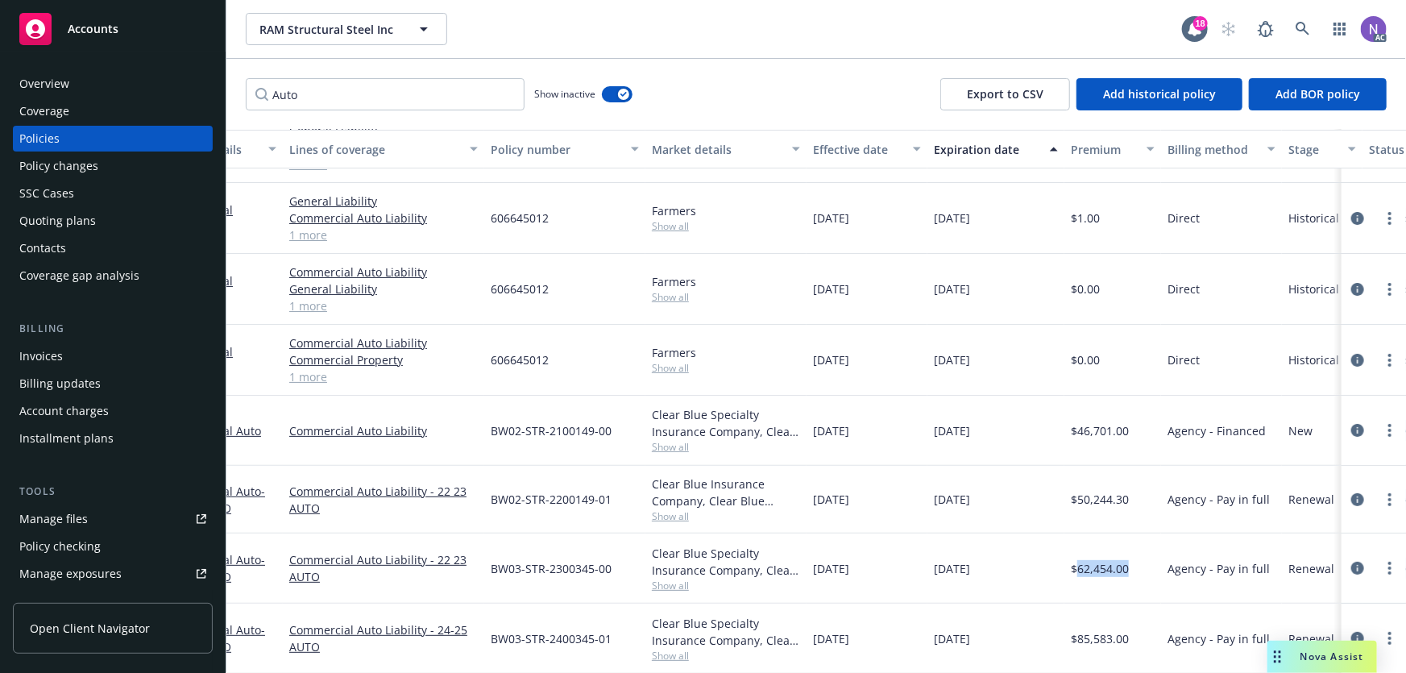
drag, startPoint x: 1136, startPoint y: 556, endPoint x: 1079, endPoint y: 566, distance: 58.0
click at [1079, 566] on div "$62,454.00" at bounding box center [1113, 568] width 97 height 70
drag, startPoint x: 1131, startPoint y: 631, endPoint x: 1047, endPoint y: 644, distance: 85.6
click at [1076, 637] on div "$85,583.00" at bounding box center [1113, 639] width 97 height 70
